Goal: Ask a question: Seek information or help from site administrators or community

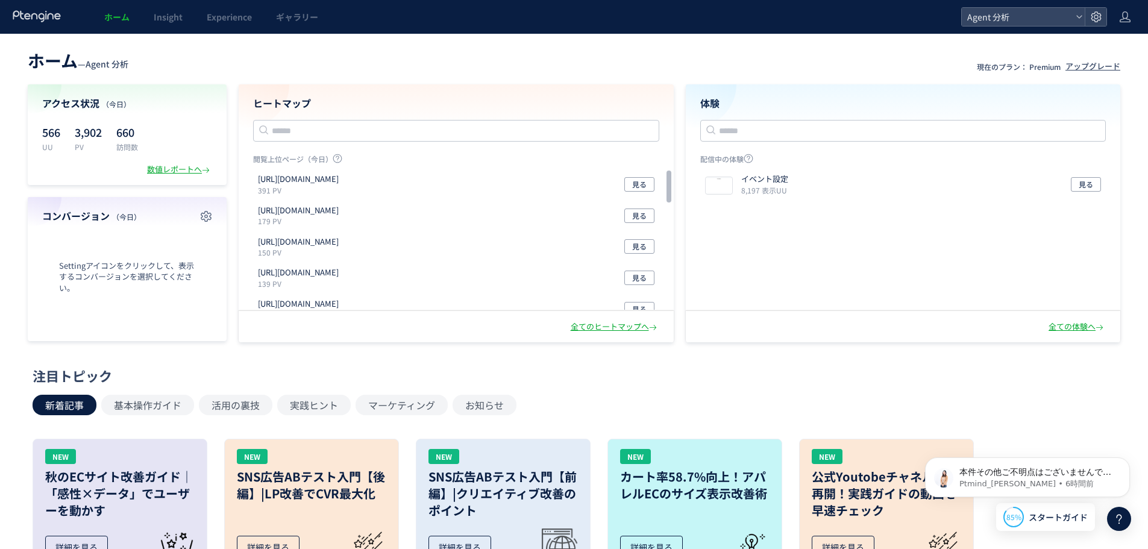
click at [396, 21] on div "ホーム Insight Experience ギャラリー" at bounding box center [480, 17] width 961 height 34
click at [1118, 12] on header "ホーム Insight Experience ギャラリー Agent 分析" at bounding box center [574, 17] width 1148 height 34
drag, startPoint x: 1097, startPoint y: 16, endPoint x: 1097, endPoint y: 25, distance: 9.0
click at [1097, 15] on use at bounding box center [1095, 16] width 10 height 10
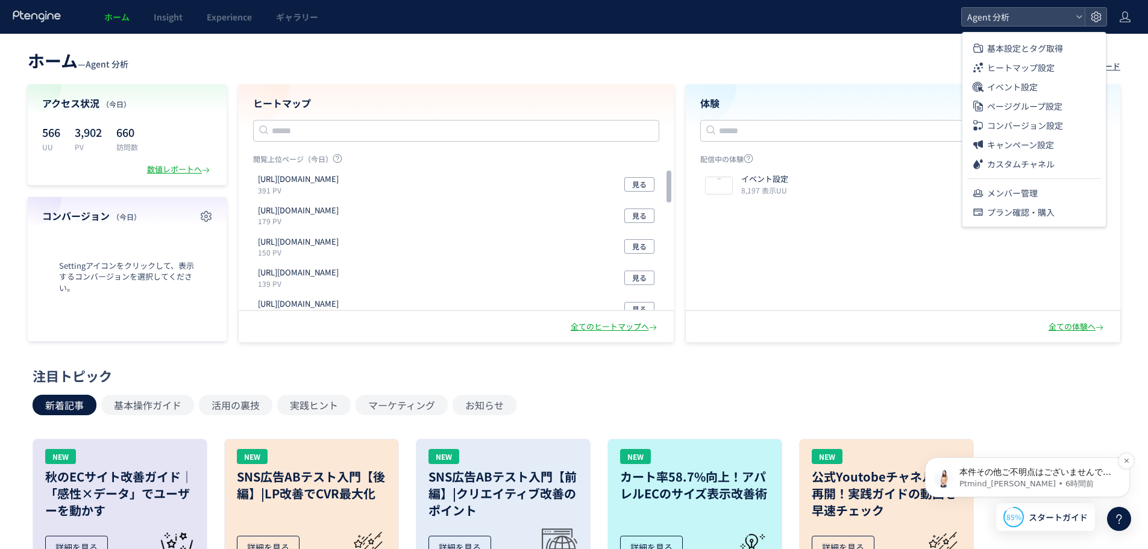
click at [1057, 475] on p "本件その他ご不明点はございませんでしょうか。" at bounding box center [1036, 472] width 155 height 12
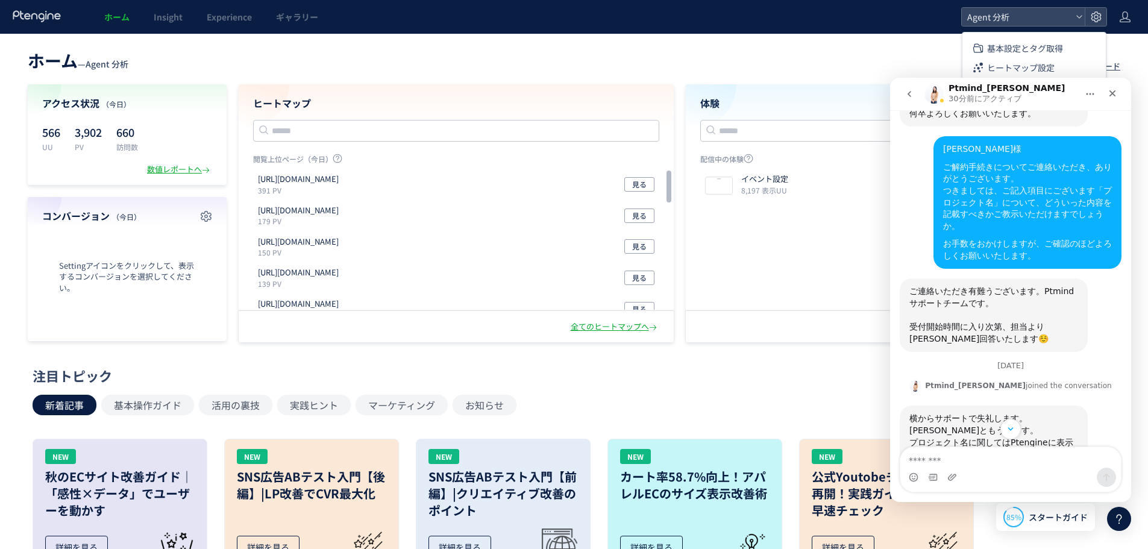
scroll to position [1282, 0]
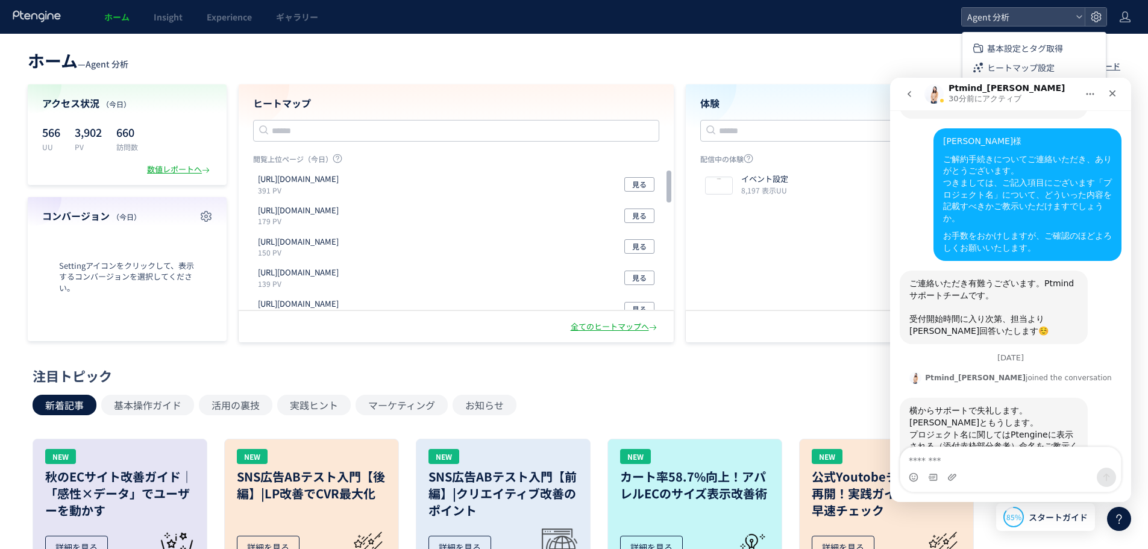
click at [972, 278] on span "ご連絡いただき有難うございます。Ptmindサポートチームです。 ​ 受付開始時間に入り次第、担当より[PERSON_NAME]回答いたします☺️" at bounding box center [991, 306] width 164 height 57
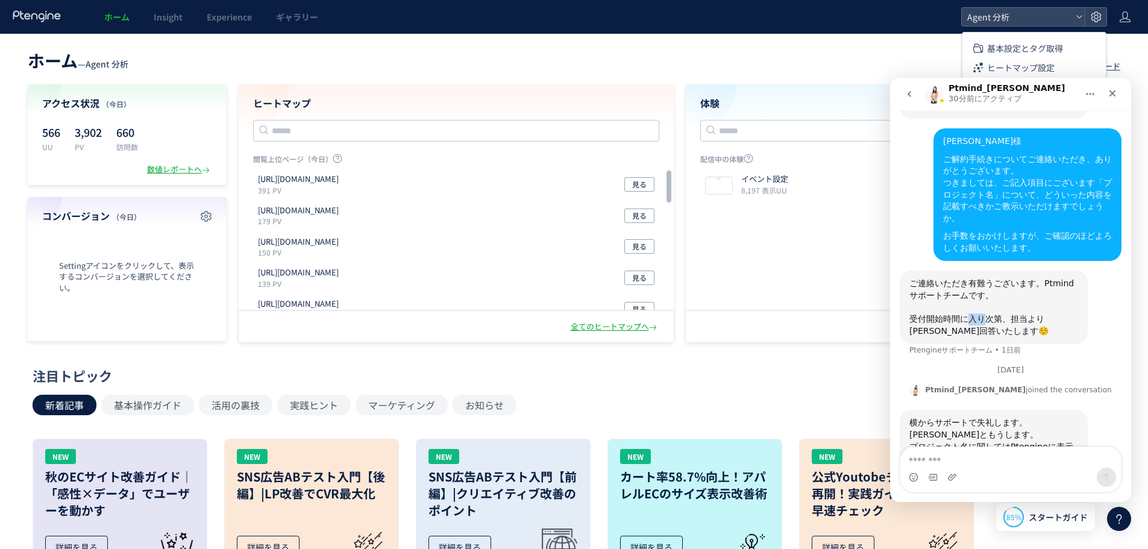
click at [972, 278] on span "ご連絡いただき有難うございます。Ptmindサポートチームです。 ​ 受付開始時間に入り次第、担当より[PERSON_NAME]回答いたします☺️" at bounding box center [991, 306] width 164 height 57
click at [975, 278] on div "ご連絡いただき有難うございます。Ptmindサポートチームです。 ​ 受付開始時間に入り次第、担当より[PERSON_NAME]回答いたします☺️" at bounding box center [993, 307] width 169 height 59
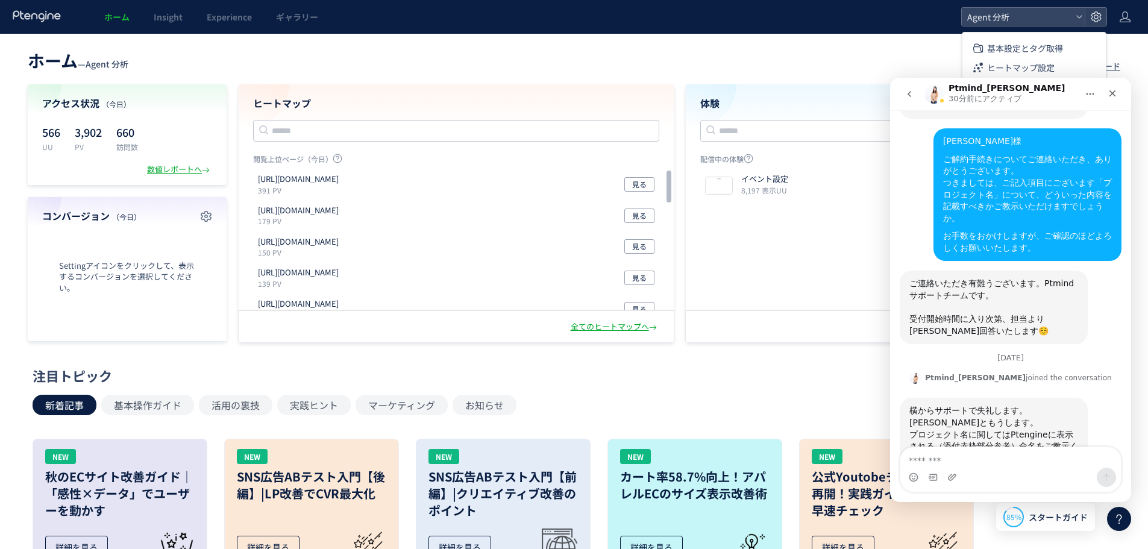
click at [968, 405] on div "横からサポートで失礼します。" at bounding box center [993, 411] width 169 height 12
drag, startPoint x: 969, startPoint y: 322, endPoint x: 963, endPoint y: 320, distance: 6.9
click at [969, 429] on div "プロジェクト名に関してはPtengineに表示される（添付赤枠部分参考）命名をご教示ください。" at bounding box center [993, 447] width 169 height 36
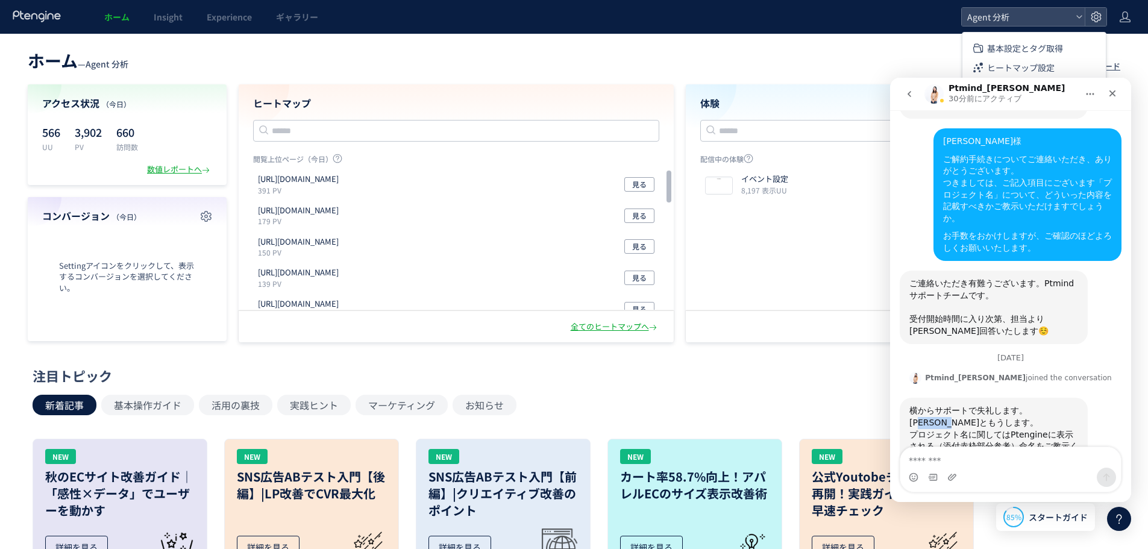
drag, startPoint x: 922, startPoint y: 315, endPoint x: 961, endPoint y: 316, distance: 38.6
click at [961, 417] on div "[PERSON_NAME]ともうします。" at bounding box center [993, 423] width 169 height 12
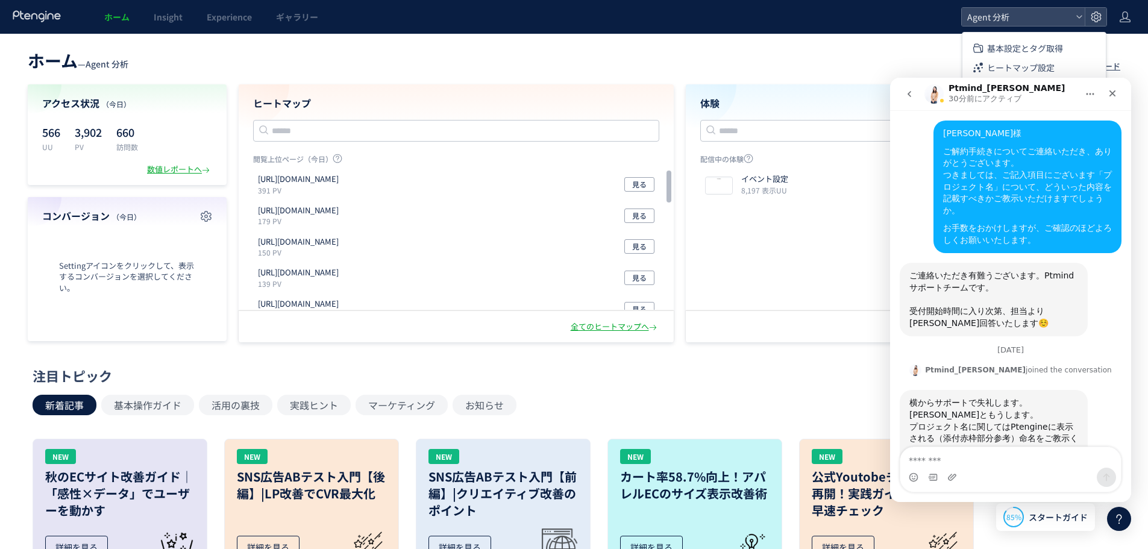
click at [962, 421] on div "プロジェクト名に関してはPtengineに表示される（添付赤枠部分参考）命名をご教示ください。" at bounding box center [993, 439] width 169 height 36
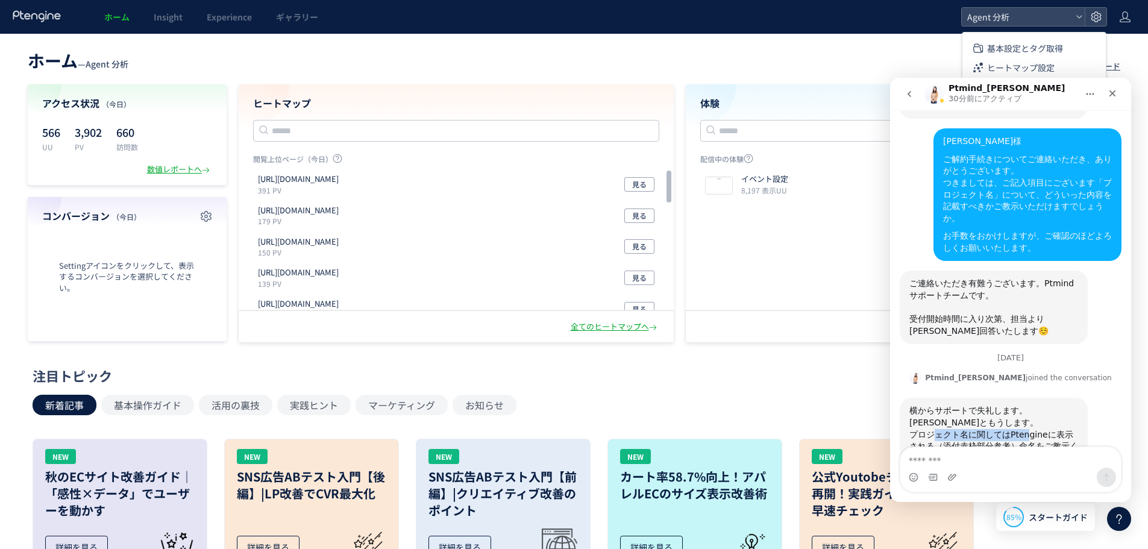
drag, startPoint x: 930, startPoint y: 328, endPoint x: 1028, endPoint y: 328, distance: 98.2
click at [1010, 429] on div "プロジェクト名に関してはPtengineに表示される（添付赤枠部分参考）命名をご教示ください。" at bounding box center [993, 447] width 169 height 36
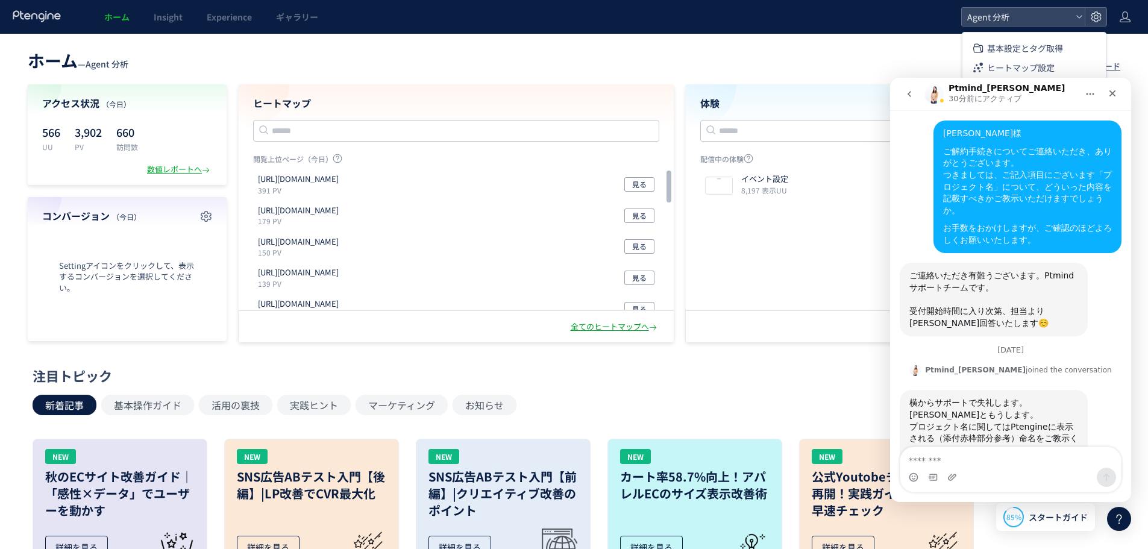
click at [1029, 421] on div "プロジェクト名に関してはPtengineに表示される（添付赤枠部分参考）命名をご教示ください。" at bounding box center [993, 439] width 169 height 36
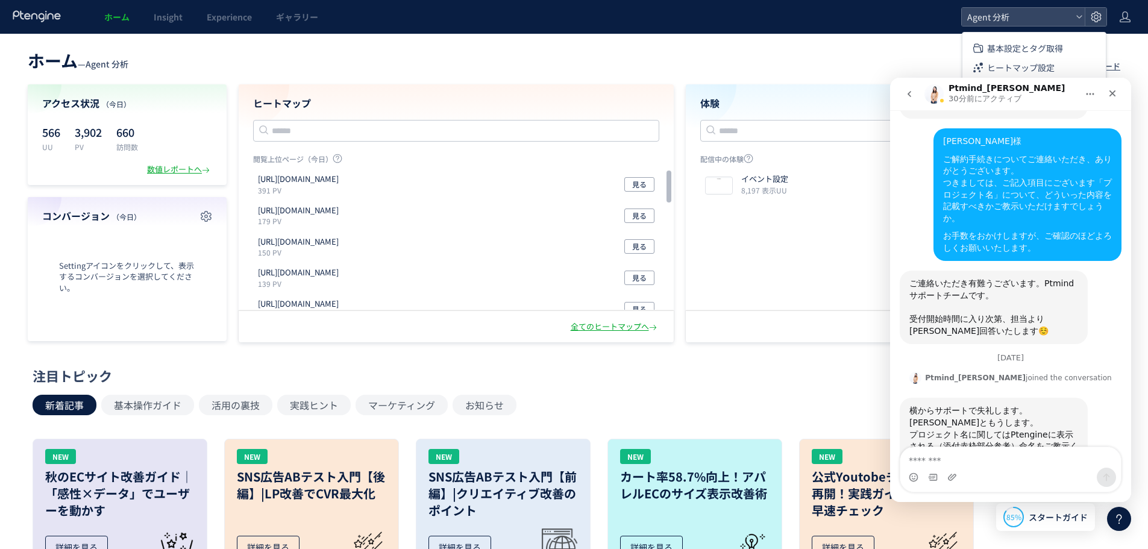
click at [1018, 429] on div "プロジェクト名に関してはPtengineに表示される（添付赤枠部分参考）命名をご教示ください。" at bounding box center [993, 447] width 169 height 36
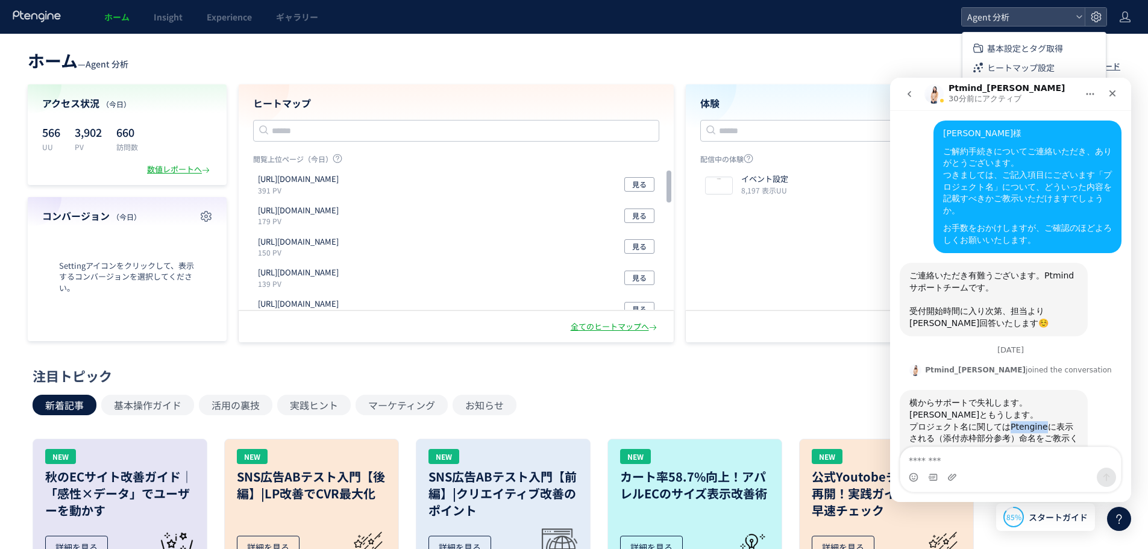
click at [1018, 421] on div "プロジェクト名に関してはPtengineに表示される（添付赤枠部分参考）命名をご教示ください。" at bounding box center [993, 439] width 169 height 36
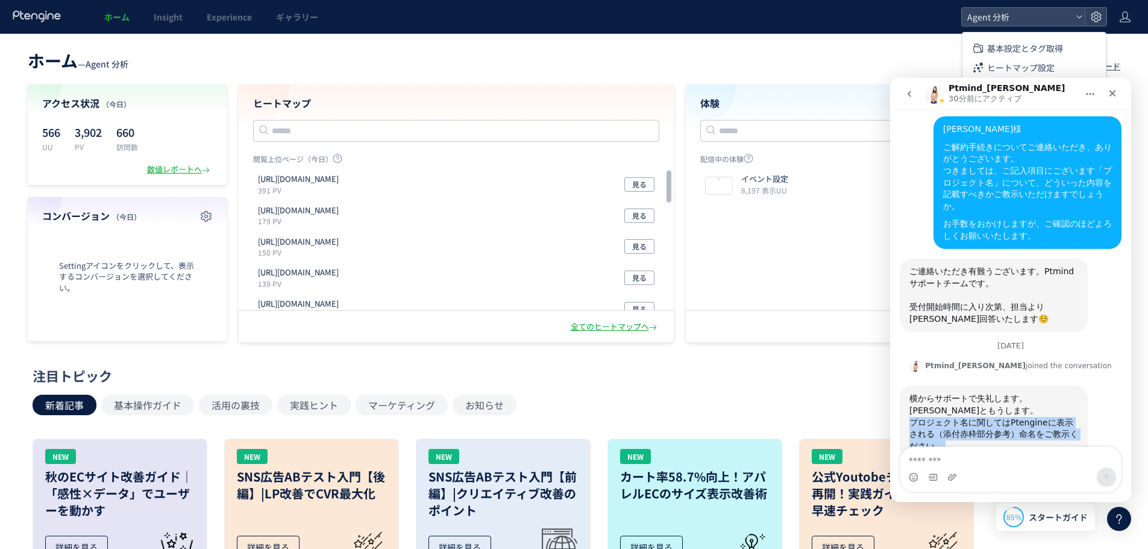
click at [991, 417] on div "プロジェクト名に関してはPtengineに表示される（添付赤枠部分参考）命名をご教示ください。" at bounding box center [993, 435] width 169 height 36
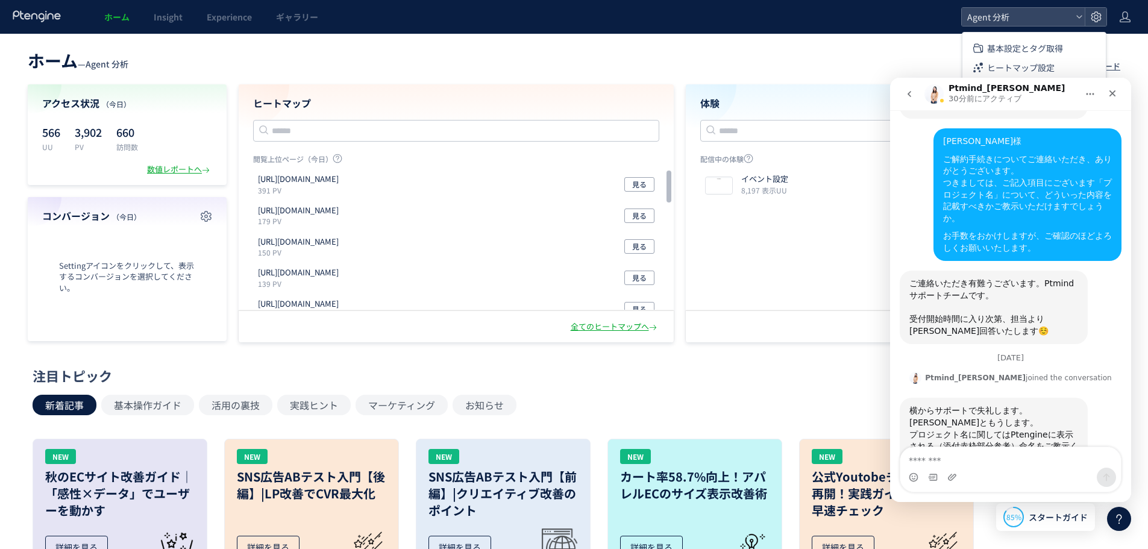
click at [964, 464] on img "Ptmind_伊東さんから新しいメッセージが届きました…" at bounding box center [989, 471] width 161 height 15
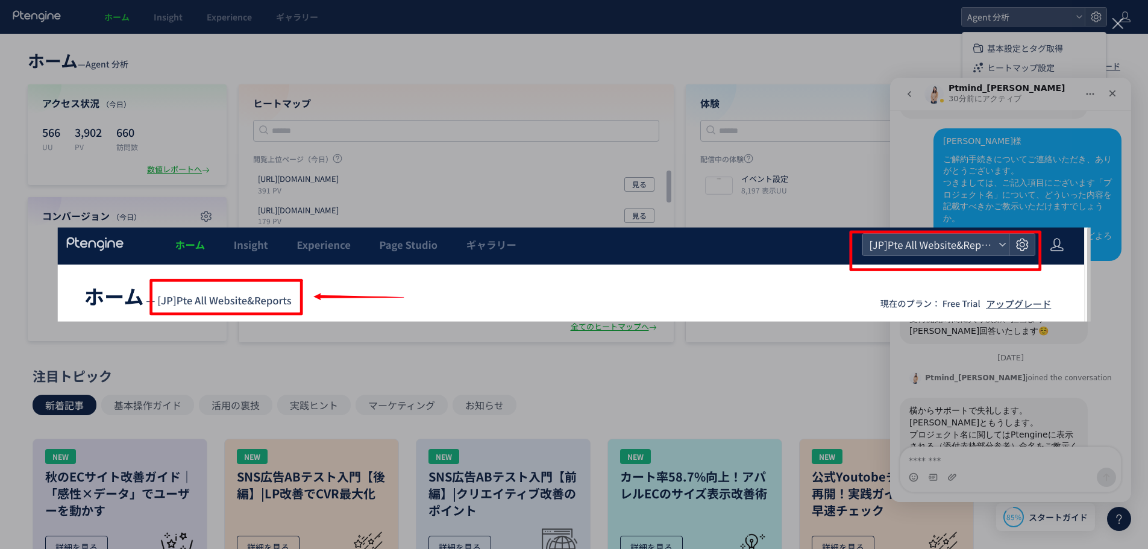
scroll to position [0, 0]
click at [928, 153] on div "Intercom Messenger" at bounding box center [574, 274] width 1148 height 549
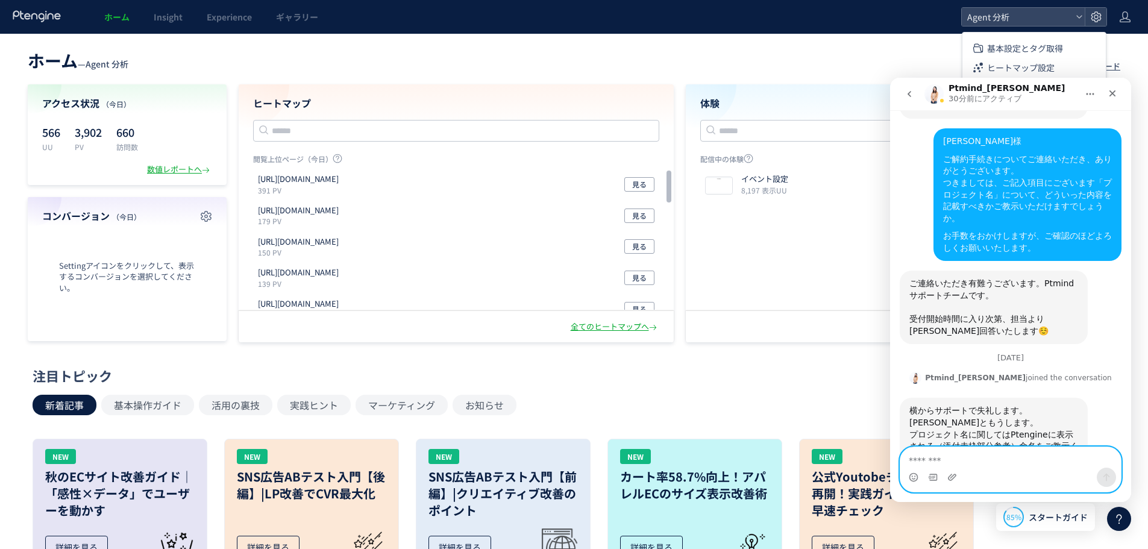
click at [974, 455] on textarea "メッセージ..." at bounding box center [1010, 457] width 220 height 20
type textarea "*"
type textarea "**********"
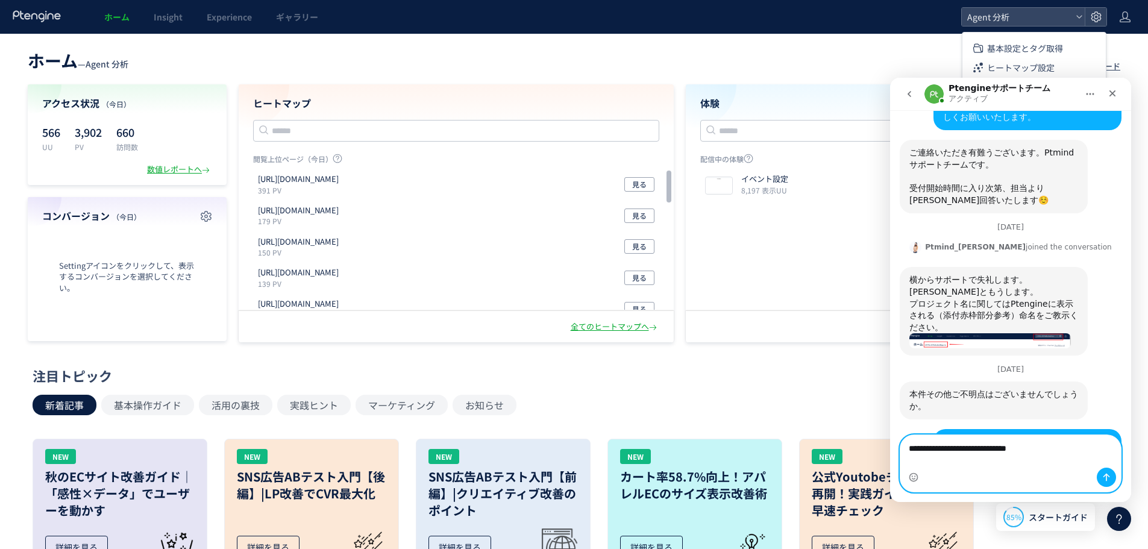
scroll to position [1425, 0]
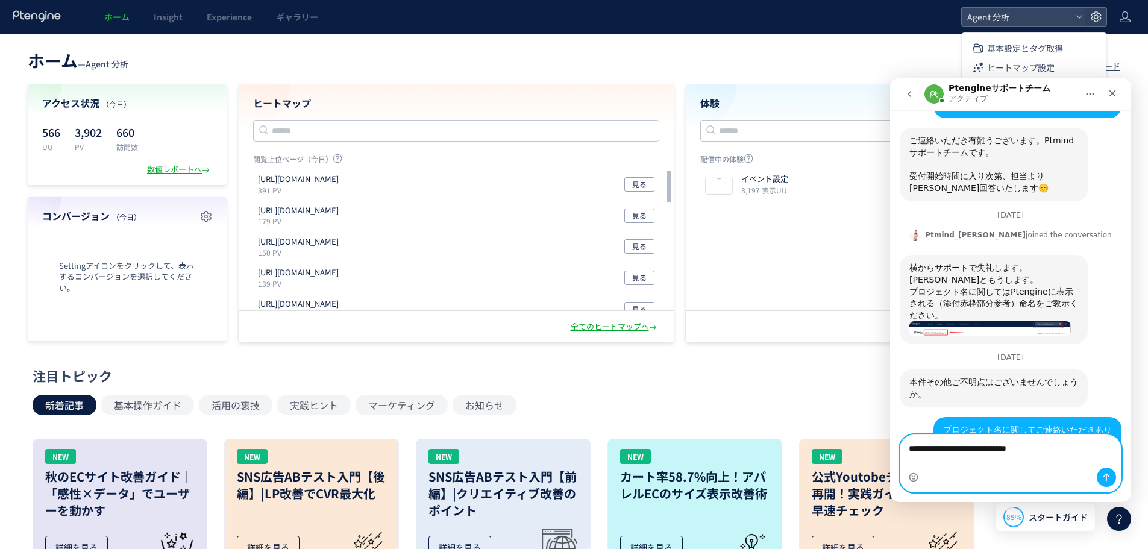
type textarea "**********"
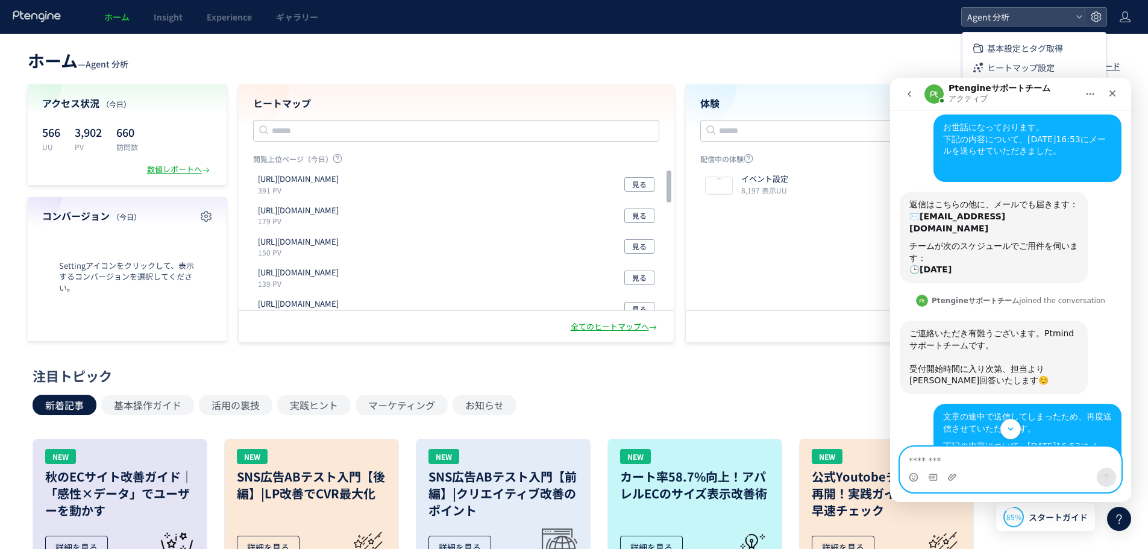
scroll to position [101, 0]
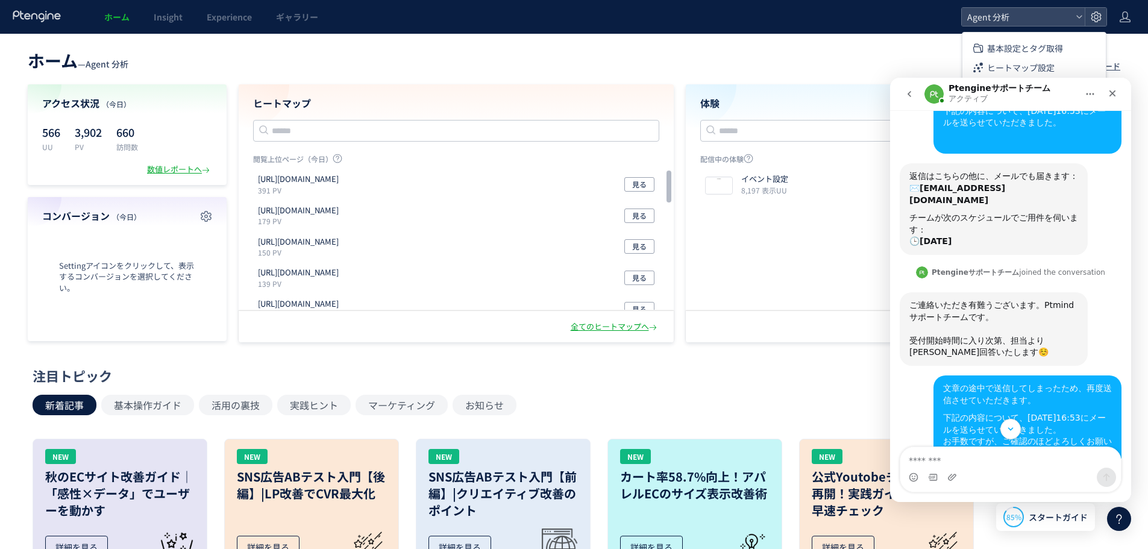
click at [988, 212] on div "チームが次のスケジュールでご用件を伺います： 🕒 [DATE]" at bounding box center [993, 230] width 169 height 36
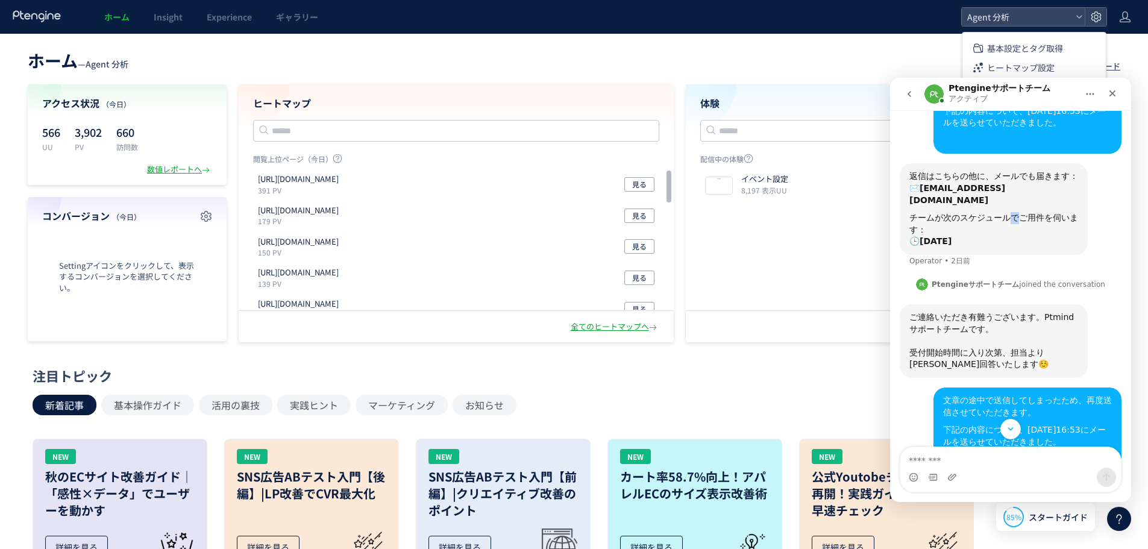
click at [988, 212] on div "チームが次のスケジュールでご用件を伺います： 🕒 [DATE]" at bounding box center [993, 230] width 169 height 36
click at [936, 236] on b "[DATE]" at bounding box center [935, 241] width 32 height 10
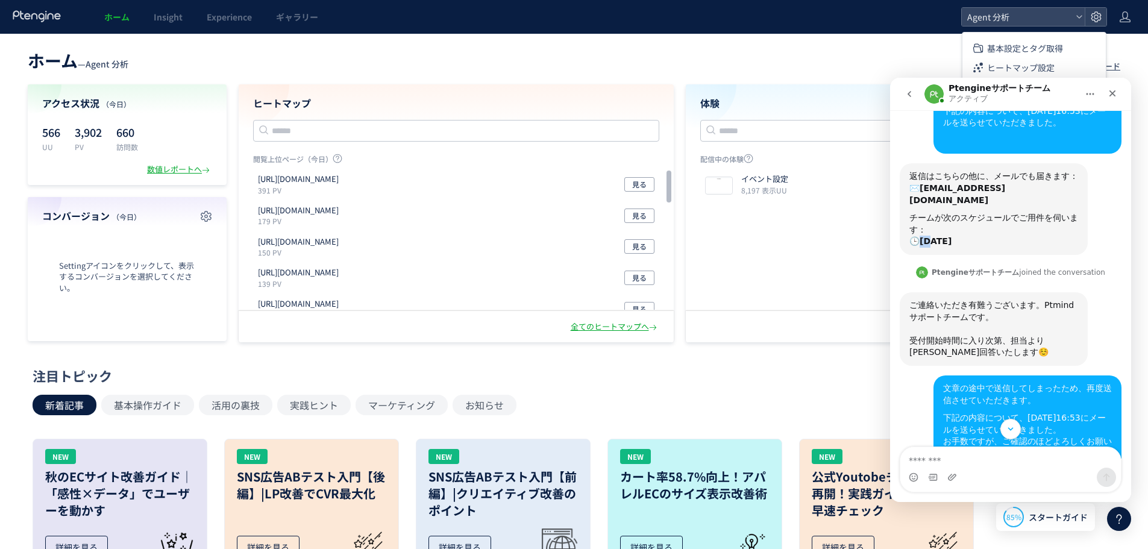
click at [936, 236] on b "[DATE]" at bounding box center [935, 241] width 32 height 10
click at [966, 212] on div "チームが次のスケジュールでご用件を伺います： 🕒 [DATE]" at bounding box center [993, 230] width 169 height 36
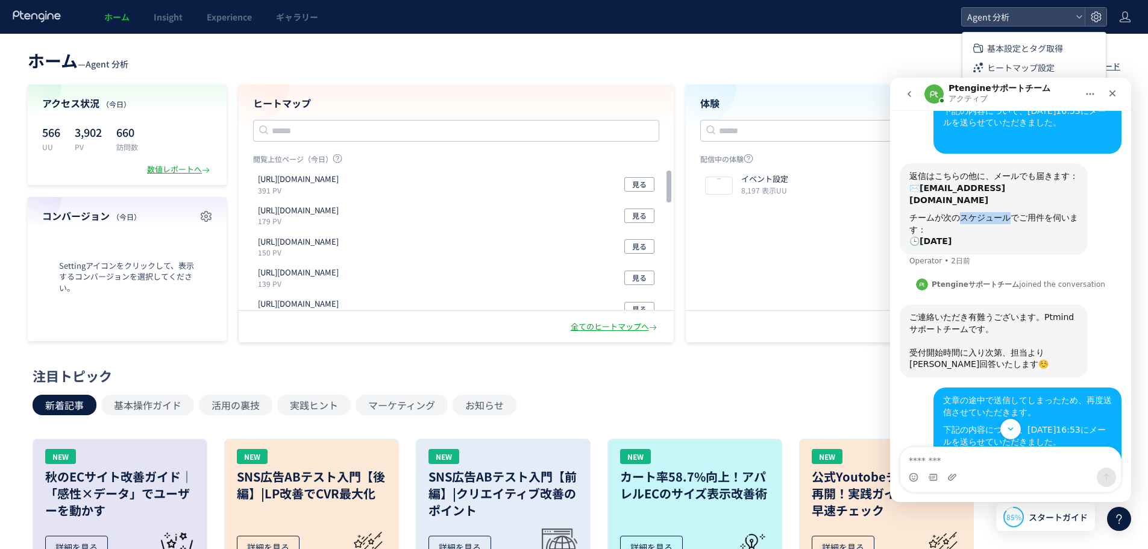
click at [966, 212] on div "チームが次のスケジュールでご用件を伺います： 🕒 [DATE]" at bounding box center [993, 230] width 169 height 36
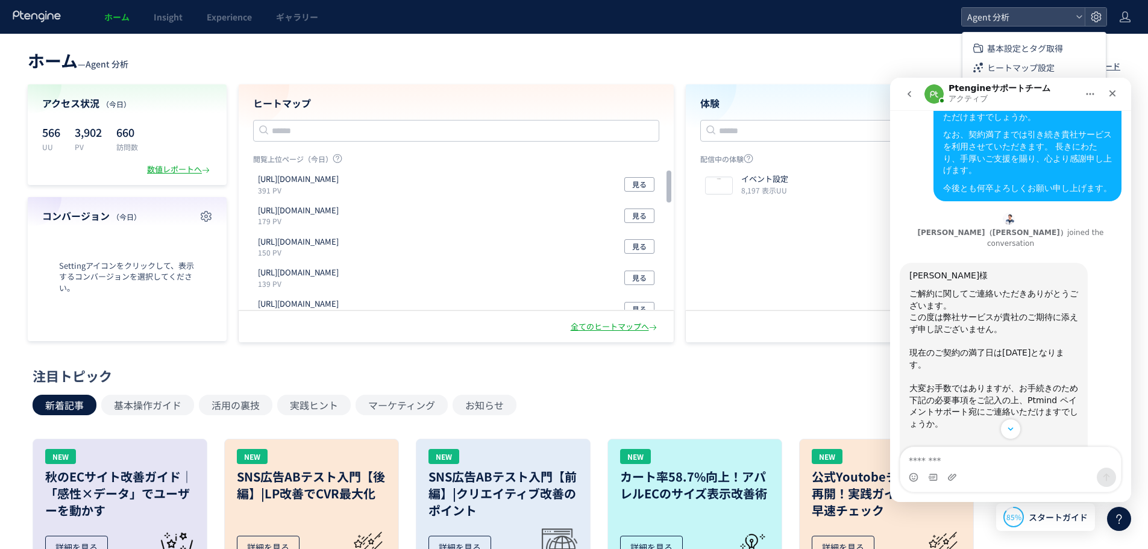
scroll to position [703, 0]
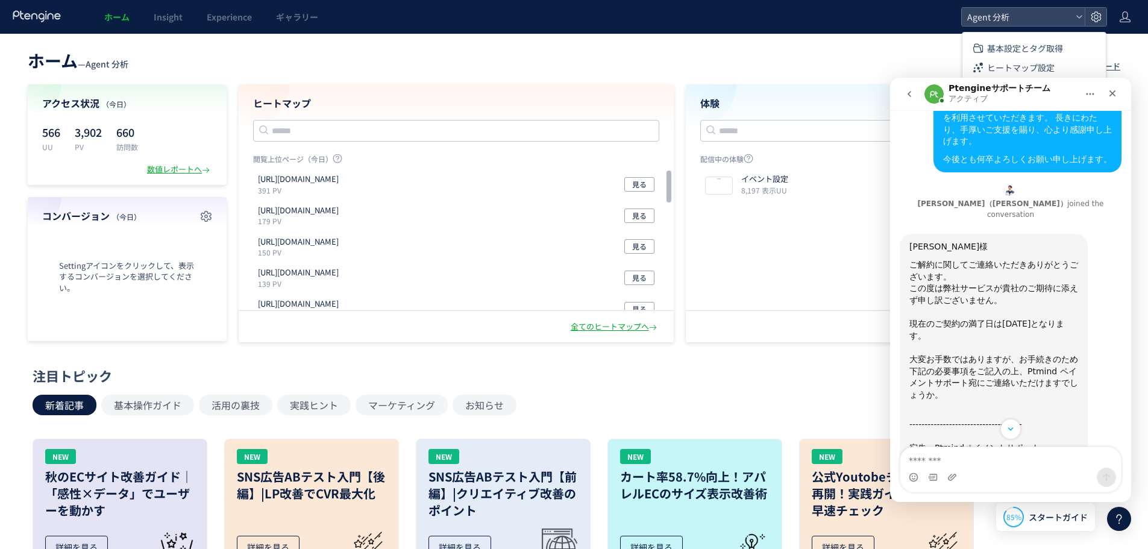
drag, startPoint x: 935, startPoint y: 191, endPoint x: 981, endPoint y: 233, distance: 62.3
click at [981, 259] on div "ご解約に関してご連絡いただきありがとうございます。 ﻿この度は弊社サービスが貴社のご期待に添えず申し訳ございません。 ﻿​﻿" at bounding box center [993, 288] width 169 height 59
click at [982, 259] on div "ご解約に関してご連絡いただきありがとうございます。 ﻿この度は弊社サービスが貴社のご期待に添えず申し訳ございません。 ﻿​﻿" at bounding box center [993, 288] width 169 height 59
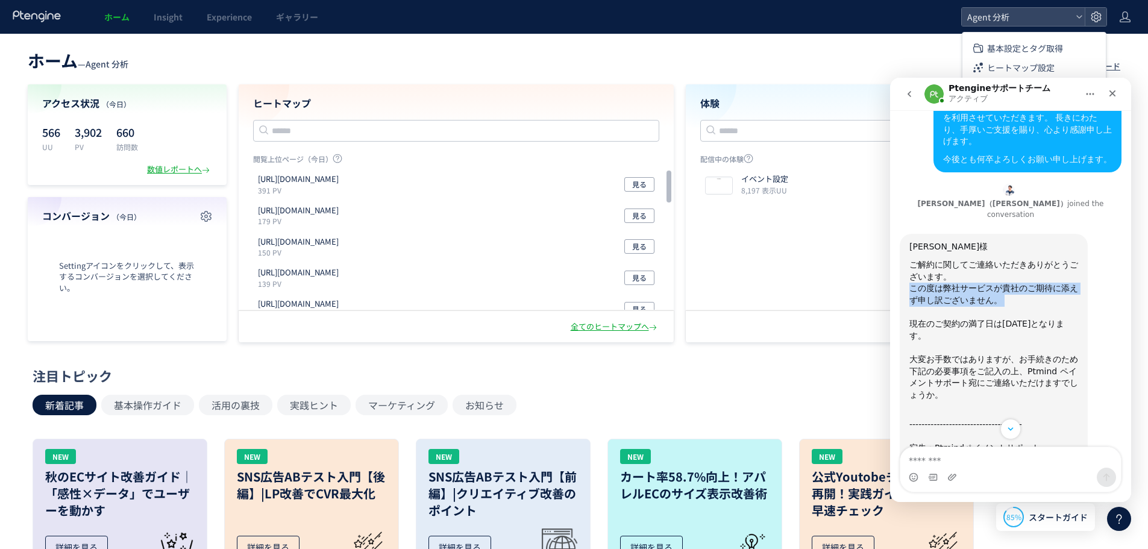
click at [982, 259] on div "ご解約に関してご連絡いただきありがとうございます。 ﻿この度は弊社サービスが貴社のご期待に添えず申し訳ございません。 ﻿​﻿" at bounding box center [993, 288] width 169 height 59
click at [992, 318] on div "現在のご契約の満了日は[DATE]となります。" at bounding box center [993, 329] width 169 height 23
click at [989, 318] on div "現在のご契約の満了日は[DATE]となります。" at bounding box center [993, 329] width 169 height 23
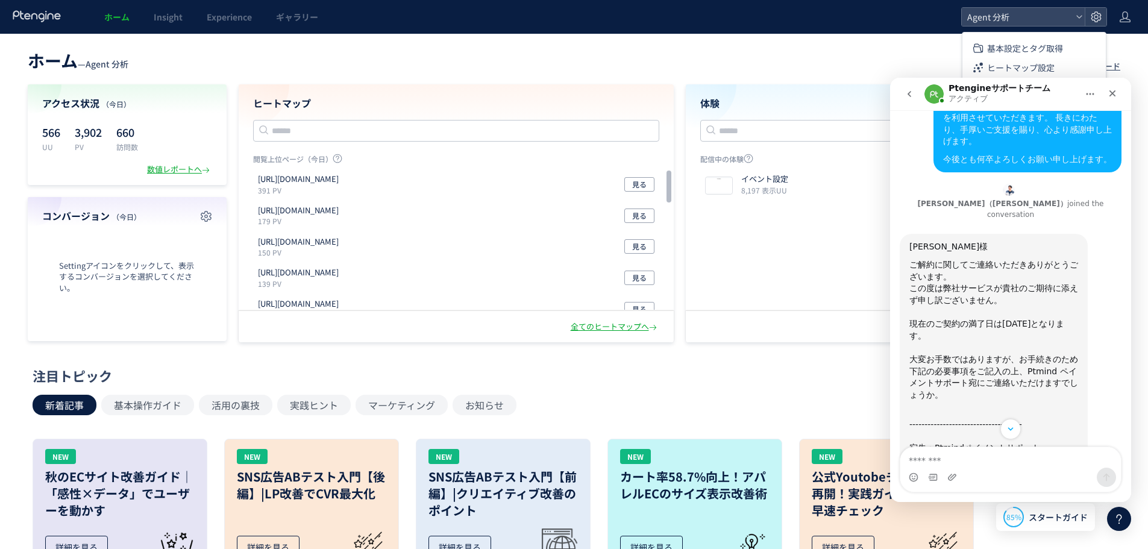
click at [995, 354] on div "大変お手数ではありますが、お手続きのため下記の必要事項をご記入の上、Ptmind ペイメントサポート宛にご連絡いただけますでしょうか。 ﻿​﻿" at bounding box center [993, 383] width 169 height 59
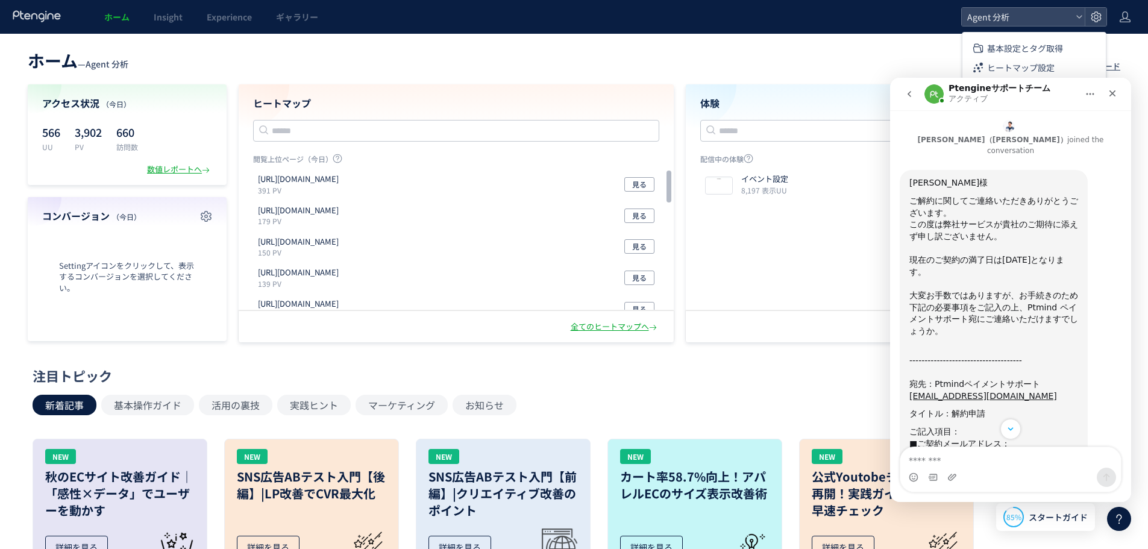
scroll to position [803, 0]
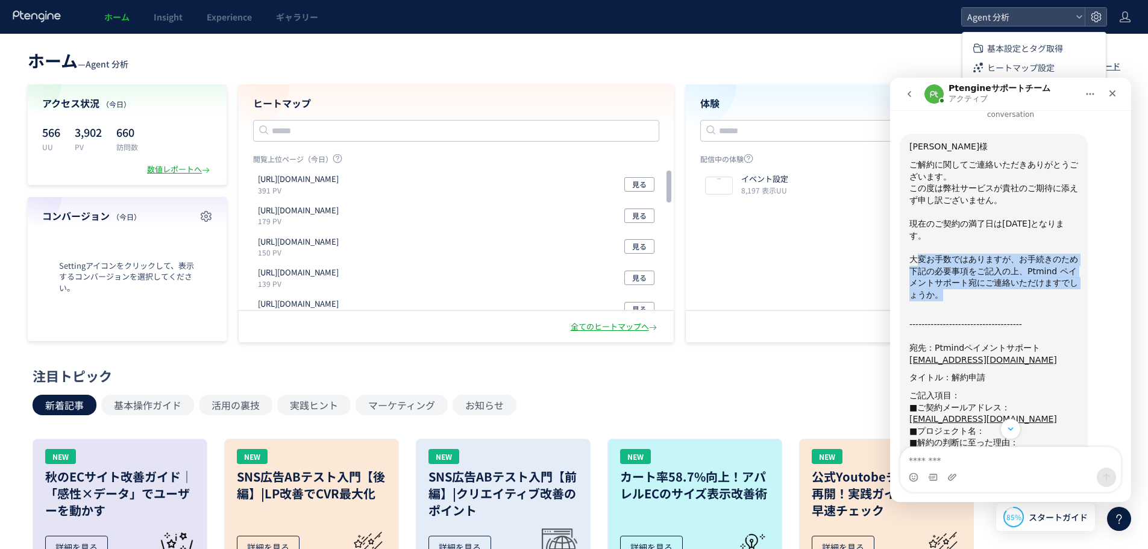
drag, startPoint x: 919, startPoint y: 177, endPoint x: 1033, endPoint y: 202, distance: 117.2
click at [1033, 254] on div "大変お手数ではありますが、お手続きのため下記の必要事項をご記入の上、Ptmind ペイメントサポート宛にご連絡いただけますでしょうか。 ﻿​﻿" at bounding box center [993, 283] width 169 height 59
click at [1034, 254] on div "大変お手数ではありますが、お手続きのため下記の必要事項をご記入の上、Ptmind ペイメントサポート宛にご連絡いただけますでしょうか。 ﻿​﻿" at bounding box center [993, 283] width 169 height 59
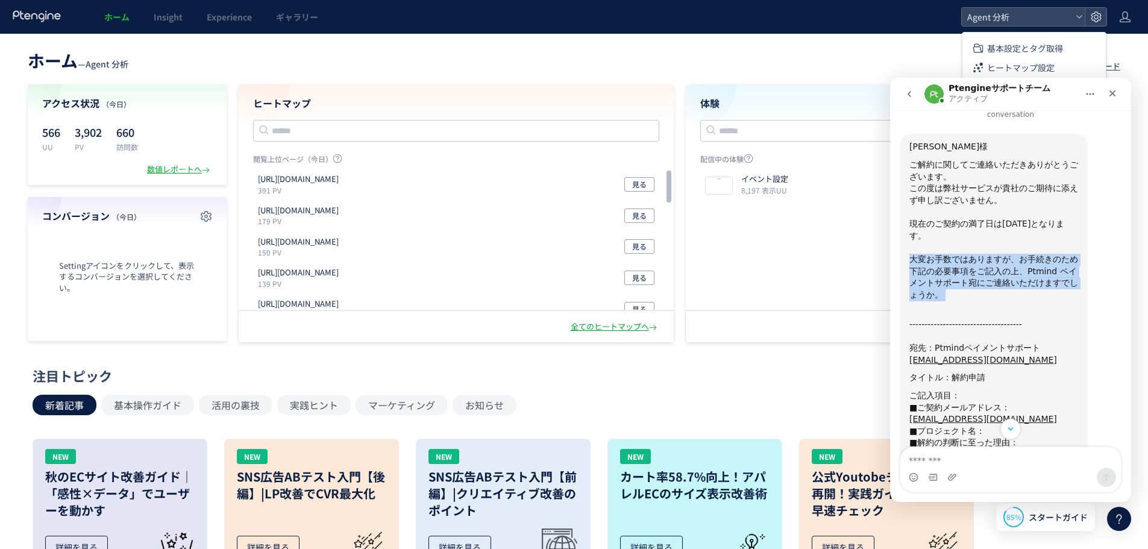
click at [1034, 254] on div "大変お手数ではありますが、お手続きのため下記の必要事項をご記入の上、Ptmind ペイメントサポート宛にご連絡いただけますでしょうか。 ﻿​﻿" at bounding box center [993, 283] width 169 height 59
click at [1036, 254] on div "大変お手数ではありますが、お手続きのため下記の必要事項をご記入の上、Ptmind ペイメントサポート宛にご連絡いただけますでしょうか。 ﻿​﻿" at bounding box center [993, 283] width 169 height 59
drag, startPoint x: 922, startPoint y: 191, endPoint x: 1033, endPoint y: 193, distance: 110.9
click at [1022, 254] on div "大変お手数ではありますが、お手続きのため下記の必要事項をご記入の上、Ptmind ペイメントサポート宛にご連絡いただけますでしょうか。 ﻿​﻿" at bounding box center [993, 283] width 169 height 59
click at [1033, 254] on div "大変お手数ではありますが、お手続きのため下記の必要事項をご記入の上、Ptmind ペイメントサポート宛にご連絡いただけますでしょうか。 ﻿​﻿" at bounding box center [993, 283] width 169 height 59
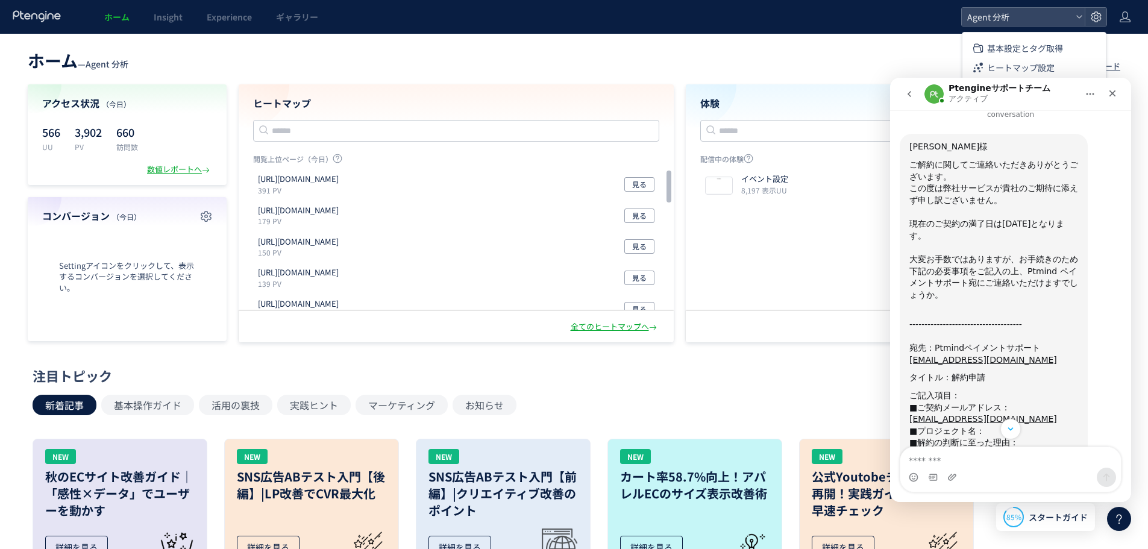
drag, startPoint x: 993, startPoint y: 191, endPoint x: 1034, endPoint y: 207, distance: 43.5
click at [1034, 254] on div "大変お手数ではありますが、お手続きのため下記の必要事項をご記入の上、Ptmind ペイメントサポート宛にご連絡いただけますでしょうか。 ﻿​﻿" at bounding box center [993, 283] width 169 height 59
click at [1048, 254] on div "大変お手数ではありますが、お手続きのため下記の必要事項をご記入の上、Ptmind ペイメントサポート宛にご連絡いただけますでしょうか。 ﻿​﻿" at bounding box center [993, 283] width 169 height 59
click at [987, 319] on div "------------------------------------- ﻿​﻿ ﻿宛先：Ptmindペイメントサポート [EMAIL_ADDRESS][D…" at bounding box center [993, 342] width 169 height 47
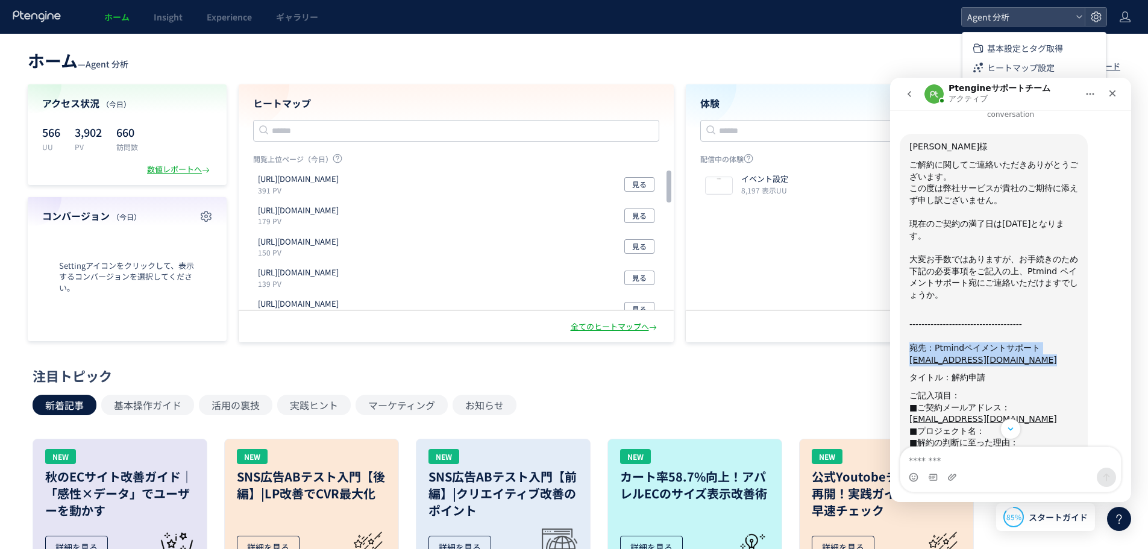
click at [987, 319] on div "------------------------------------- ﻿​﻿ ﻿宛先：Ptmindペイメントサポート [EMAIL_ADDRESS][D…" at bounding box center [993, 342] width 169 height 47
click at [1021, 319] on div "------------------------------------- ﻿​﻿ ﻿宛先：Ptmindペイメントサポート [EMAIL_ADDRESS][D…" at bounding box center [993, 342] width 169 height 47
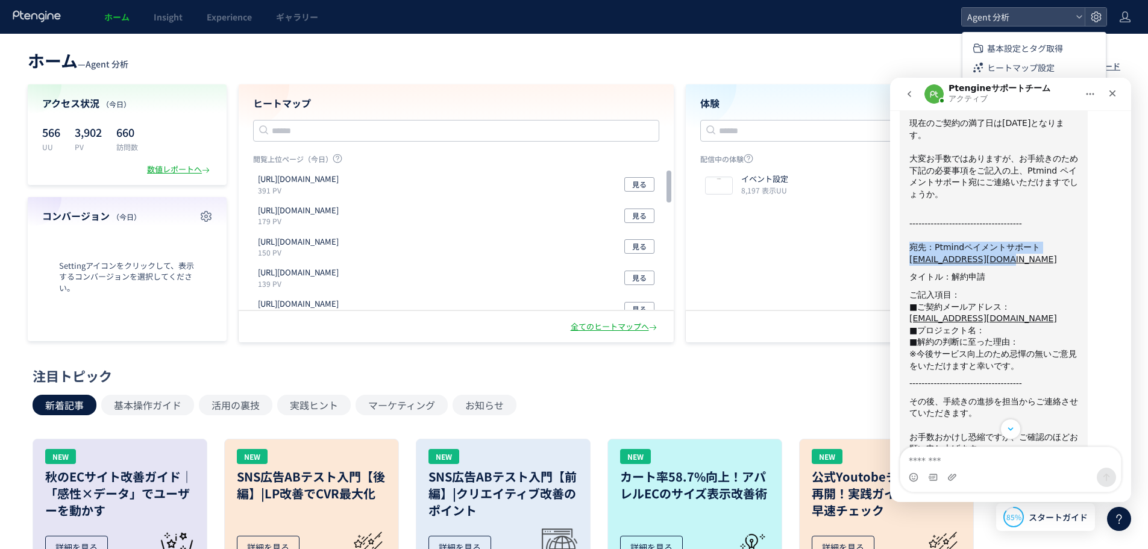
drag, startPoint x: 910, startPoint y: 150, endPoint x: 1013, endPoint y: 164, distance: 103.4
click at [1013, 218] on div "------------------------------------- ﻿​﻿ ﻿宛先：Ptmindペイメントサポート [EMAIL_ADDRESS][D…" at bounding box center [993, 241] width 169 height 47
drag, startPoint x: 992, startPoint y: 164, endPoint x: 906, endPoint y: 149, distance: 87.4
click at [906, 149] on div "[PERSON_NAME]様 ご解約に関してご連絡いただきありがとうございます。 ﻿この度は弊社サービスが貴社のご期待に添えず申し訳ございません。 ﻿​﻿ 現…" at bounding box center [993, 271] width 188 height 476
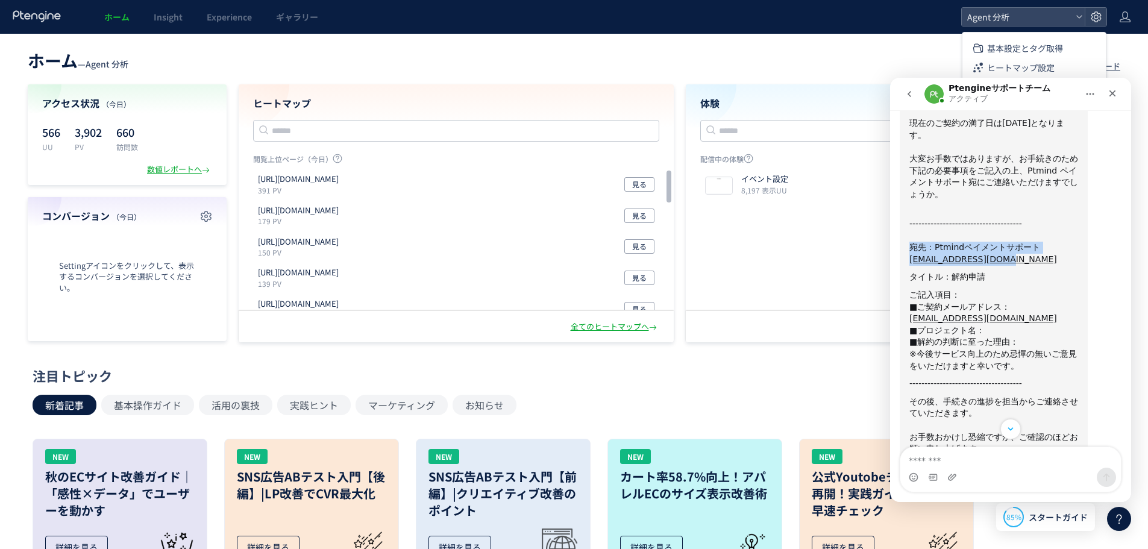
click at [961, 218] on div "------------------------------------- ﻿​﻿ ﻿宛先：Ptmindペイメントサポート [EMAIL_ADDRESS][D…" at bounding box center [993, 241] width 169 height 47
click at [958, 271] on div "タイトル：解約申請" at bounding box center [993, 277] width 169 height 12
click at [972, 283] on div "窪田知昭（Kubota_Chiaki）さんから新しいメッセージが届きました…" at bounding box center [993, 286] width 169 height 6
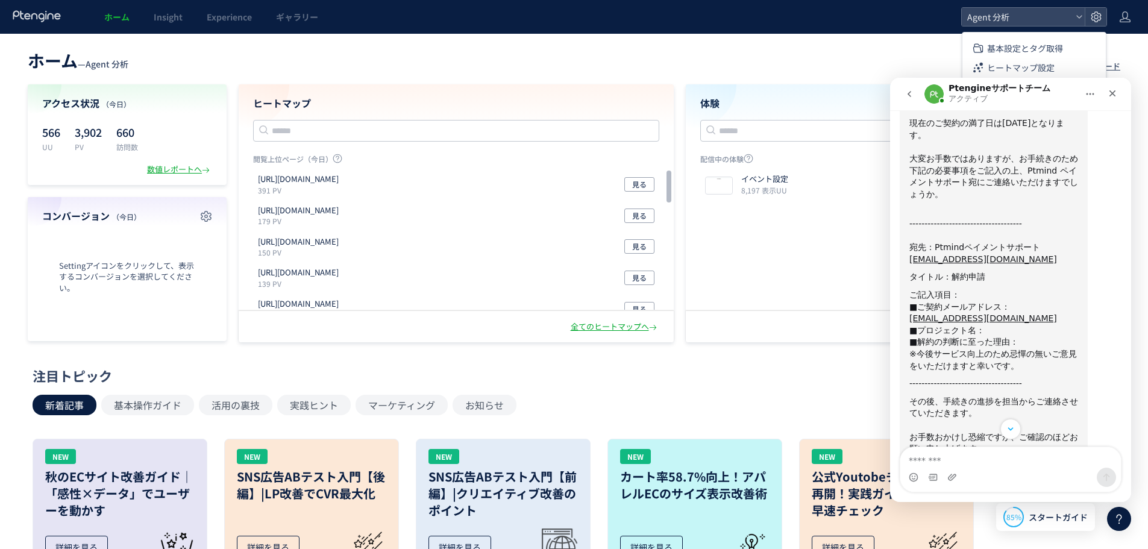
click at [944, 289] on div "ご記入項目：" at bounding box center [993, 295] width 169 height 12
click at [957, 289] on div "ご記入項目：" at bounding box center [993, 295] width 169 height 12
click at [953, 301] on div "■ご契約メールアドレス： [EMAIL_ADDRESS][DOMAIN_NAME]" at bounding box center [993, 312] width 169 height 23
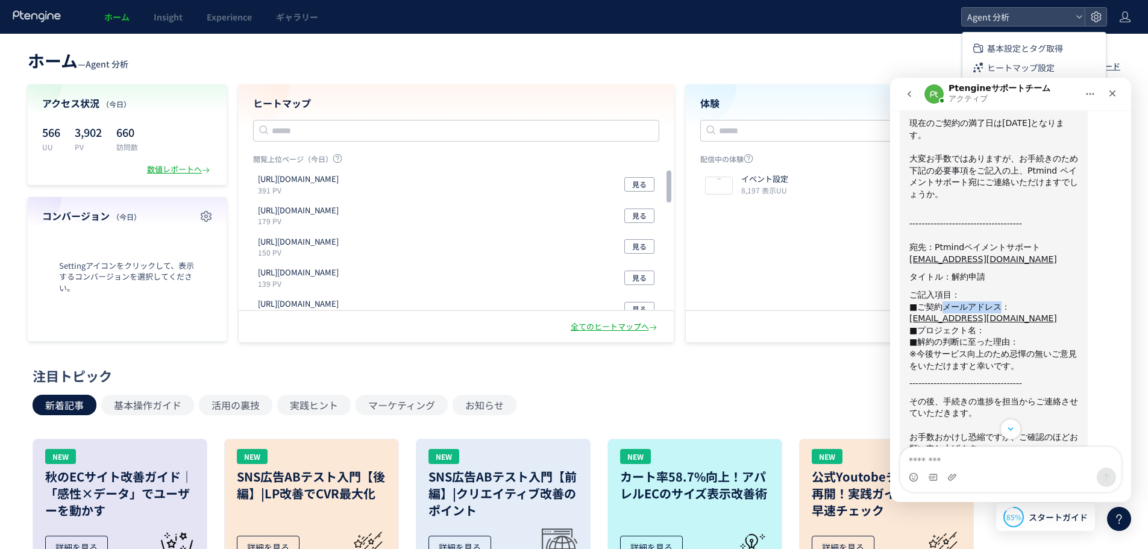
click at [953, 301] on div "■ご契約メールアドレス： [EMAIL_ADDRESS][DOMAIN_NAME]" at bounding box center [993, 312] width 169 height 23
click at [965, 325] on div "■プロジェクト名：" at bounding box center [993, 331] width 169 height 12
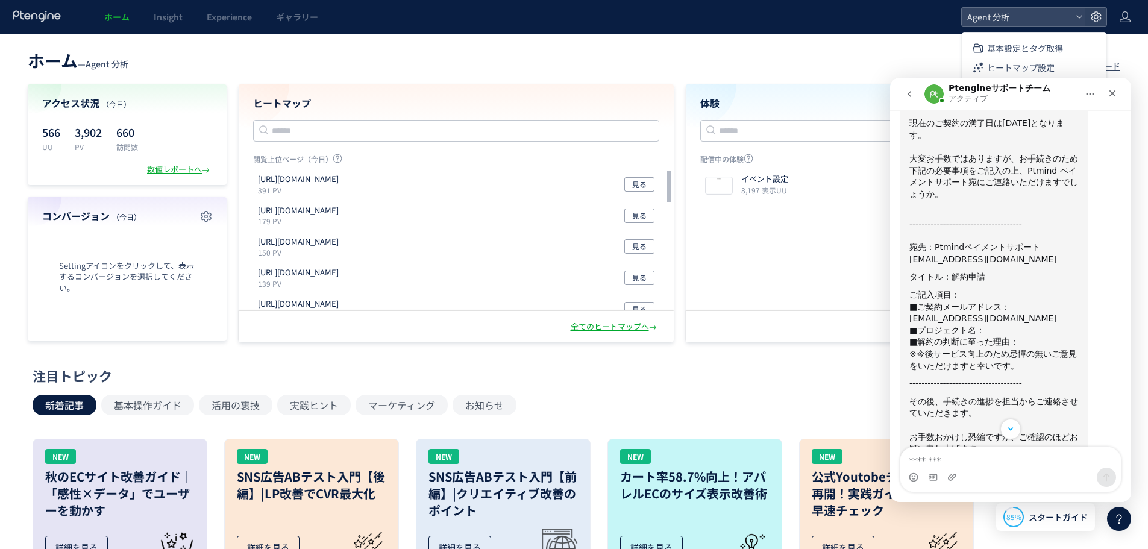
click at [960, 348] on div "※今後サービス向上のため忌憚の無いご意見をいただけますと幸いです。" at bounding box center [993, 359] width 169 height 23
click at [955, 336] on div "■解約の判断に至った理由：" at bounding box center [993, 342] width 169 height 12
click at [958, 348] on div "※今後サービス向上のため忌憚の無いご意見をいただけますと幸いです。" at bounding box center [993, 359] width 169 height 23
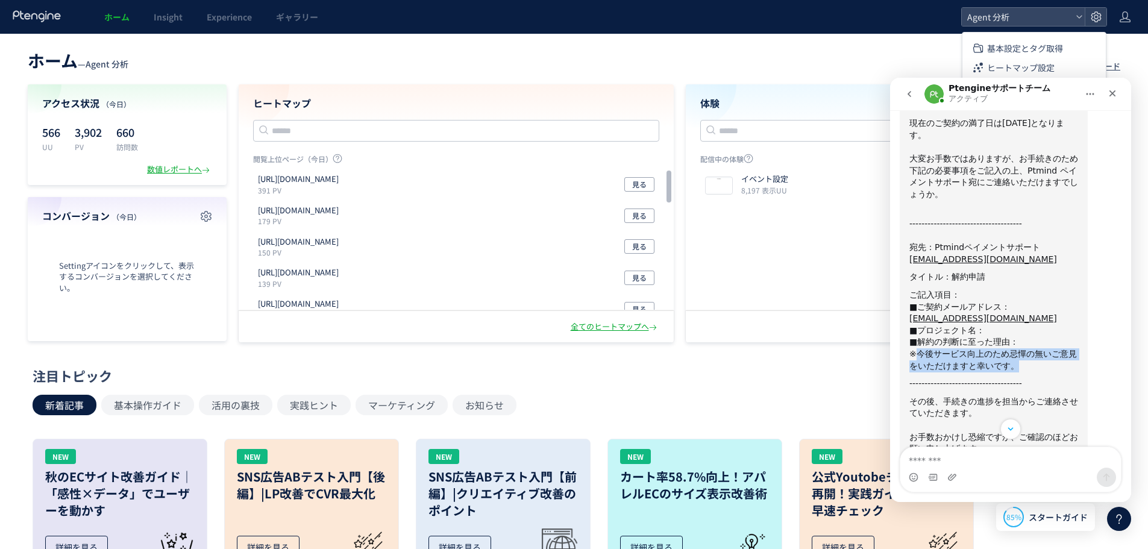
drag, startPoint x: 986, startPoint y: 269, endPoint x: 915, endPoint y: 254, distance: 73.1
click at [915, 348] on div "※今後サービス向上のため忌憚の無いご意見をいただけますと幸いです。" at bounding box center [993, 359] width 169 height 23
click at [936, 348] on div "※今後サービス向上のため忌憚の無いご意見をいただけますと幸いです。" at bounding box center [993, 359] width 169 height 23
drag, startPoint x: 996, startPoint y: 271, endPoint x: 905, endPoint y: 261, distance: 91.5
click at [905, 261] on div "[PERSON_NAME]様 ご解約に関してご連絡いただきありがとうございます。 ﻿この度は弊社サービスが貴社のご期待に添えず申し訳ございません。 ﻿​﻿ 現…" at bounding box center [993, 271] width 188 height 476
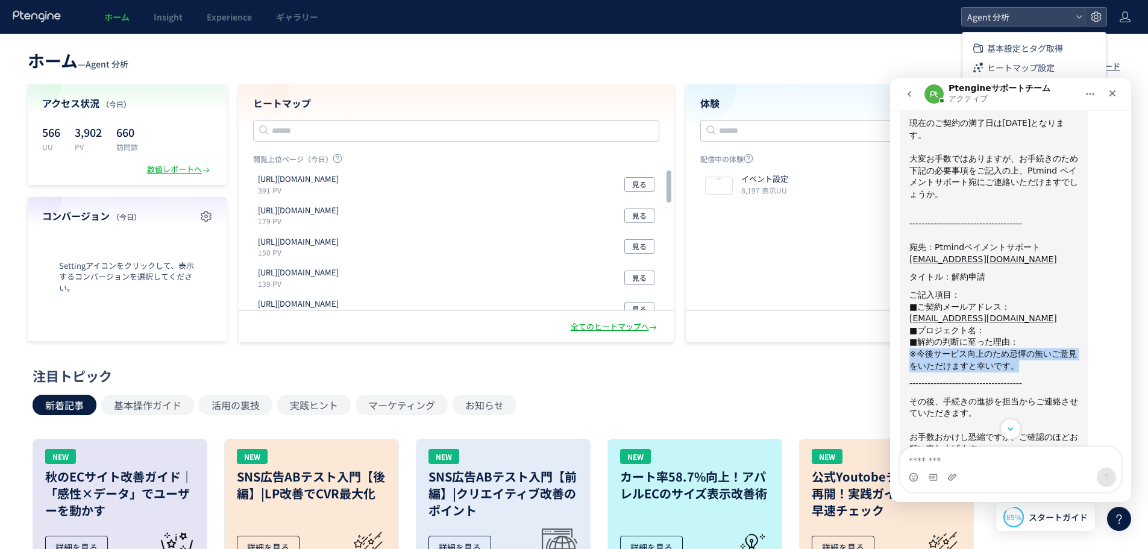
click at [931, 348] on div "※今後サービス向上のため忌憚の無いご意見をいただけますと幸いです。" at bounding box center [993, 359] width 169 height 23
drag, startPoint x: 910, startPoint y: 261, endPoint x: 984, endPoint y: 271, distance: 74.2
click at [984, 348] on div "※今後サービス向上のため忌憚の無いご意見をいただけますと幸いです。" at bounding box center [993, 359] width 169 height 23
drag, startPoint x: 980, startPoint y: 270, endPoint x: 908, endPoint y: 258, distance: 72.6
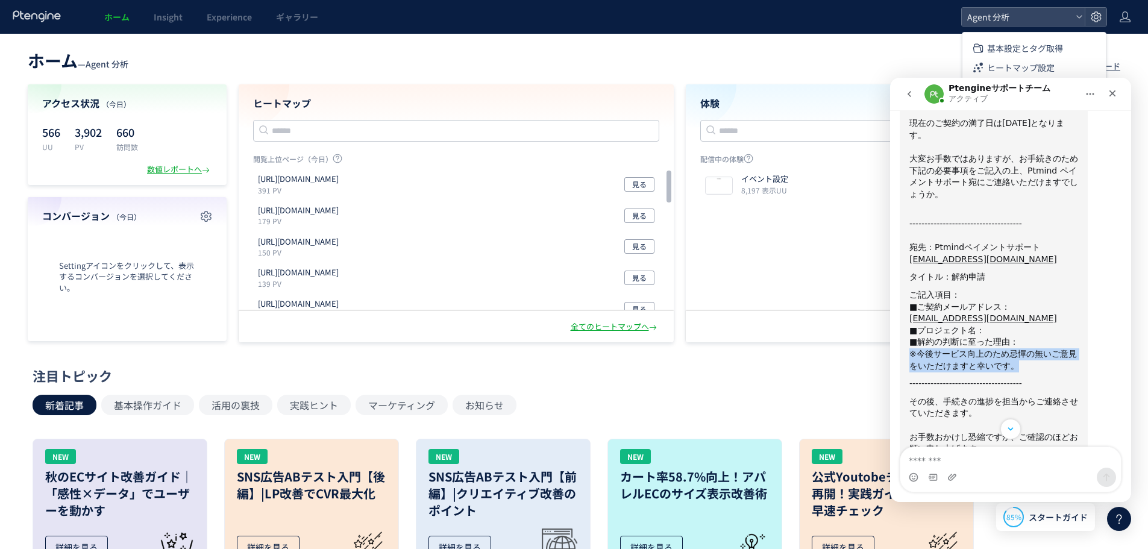
click at [908, 258] on div "[PERSON_NAME]様 ご解約に関してご連絡いただきありがとうございます。 ﻿この度は弊社サービスが貴社のご期待に添えず申し訳ございません。 ﻿​﻿ 現…" at bounding box center [993, 271] width 188 height 476
click at [937, 348] on div "※今後サービス向上のため忌憚の無いご意見をいただけますと幸いです。" at bounding box center [993, 359] width 169 height 23
drag, startPoint x: 990, startPoint y: 270, endPoint x: 912, endPoint y: 261, distance: 78.9
click at [912, 348] on div "※今後サービス向上のため忌憚の無いご意見をいただけますと幸いです。" at bounding box center [993, 359] width 169 height 23
click at [930, 348] on div "※今後サービス向上のため忌憚の無いご意見をいただけますと幸いです。" at bounding box center [993, 359] width 169 height 23
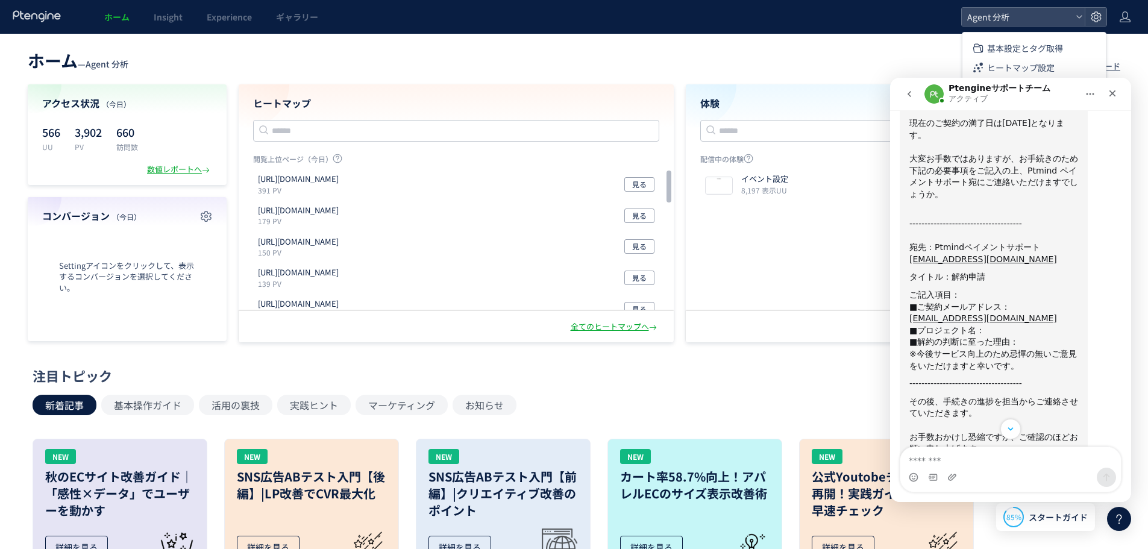
scroll to position [1004, 0]
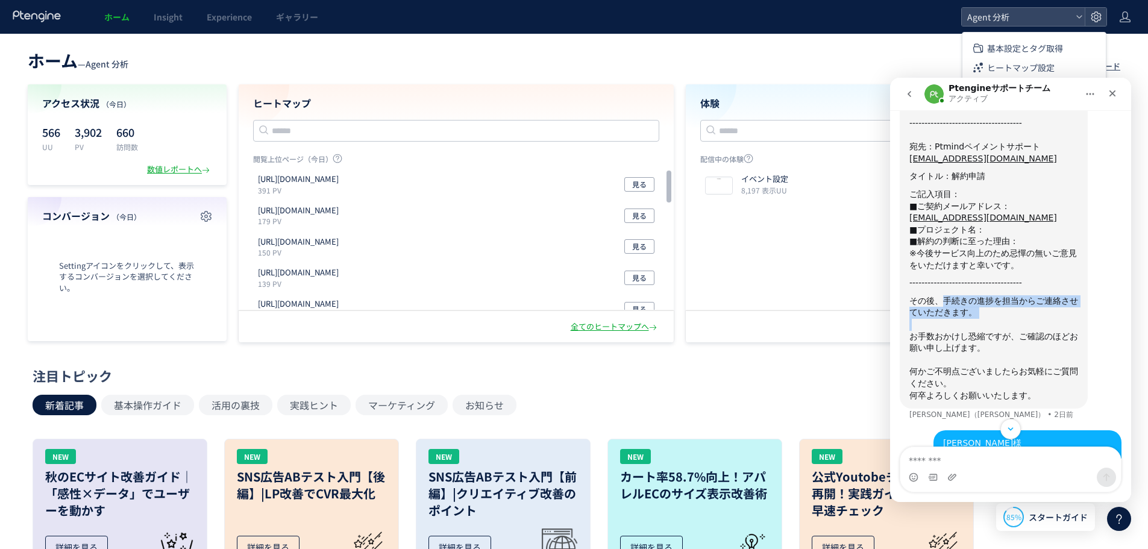
drag, startPoint x: 934, startPoint y: 210, endPoint x: 972, endPoint y: 223, distance: 40.8
click at [972, 225] on div "[PERSON_NAME]様 ご解約に関してご連絡いただきありがとうございます。 ﻿この度は弊社サービスが貴社のご期待に添えず申し訳ございません。 ﻿​﻿ 現…" at bounding box center [993, 170] width 169 height 461
click at [972, 295] on div "その後、手続きの進捗を担当からご連絡させていただきます。" at bounding box center [993, 306] width 169 height 23
drag, startPoint x: 975, startPoint y: 206, endPoint x: 979, endPoint y: 220, distance: 14.9
click at [979, 295] on div "その後、手続きの進捗を担当からご連絡させていただきます。" at bounding box center [993, 306] width 169 height 23
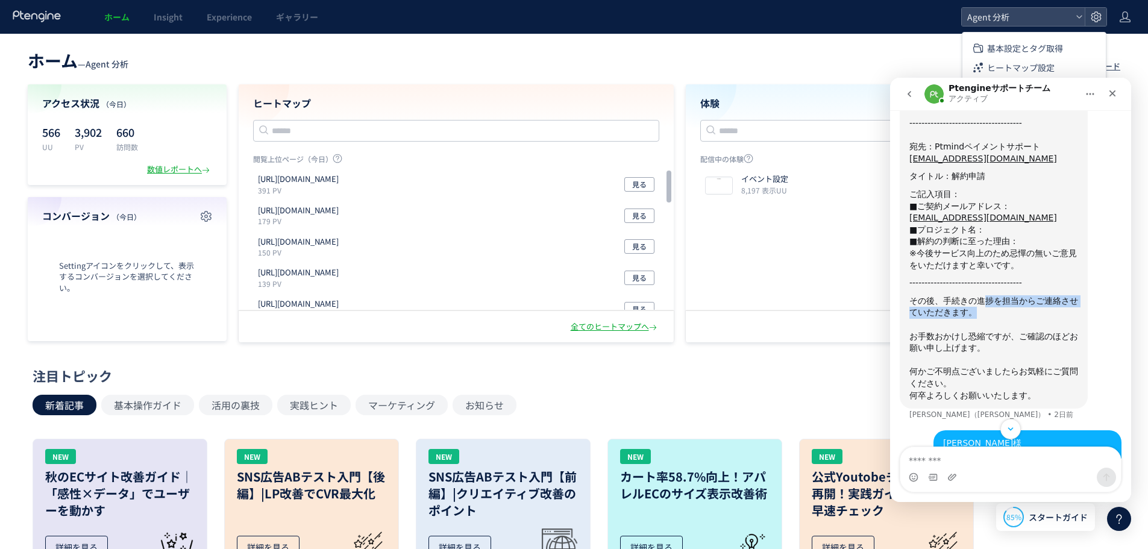
click at [978, 295] on div "その後、手続きの進捗を担当からご連絡させていただきます。" at bounding box center [993, 306] width 169 height 23
drag, startPoint x: 912, startPoint y: 238, endPoint x: 943, endPoint y: 251, distance: 33.8
click at [943, 319] on div "﻿お手数おかけし恐縮ですが、ご確認のほどお願い申し上げます。" at bounding box center [993, 337] width 169 height 36
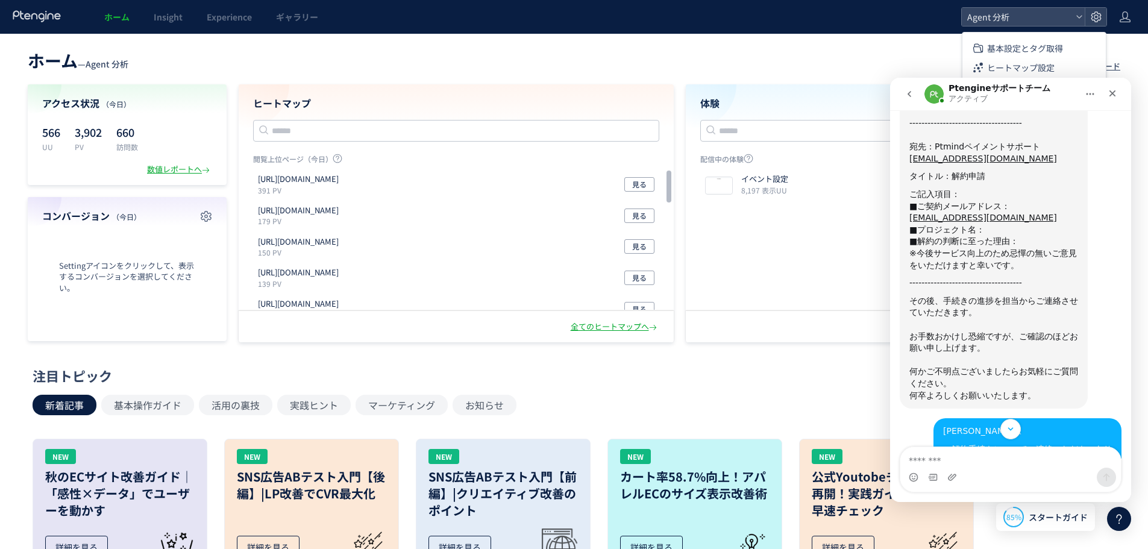
click at [957, 319] on div "﻿お手数おかけし恐縮ですが、ご確認のほどお願い申し上げます。" at bounding box center [993, 337] width 169 height 36
click at [957, 295] on div "その後、手続きの進捗を担当からご連絡させていただきます。" at bounding box center [993, 306] width 169 height 23
click at [954, 295] on div "その後、手続きの進捗を担当からご連絡させていただきます。" at bounding box center [993, 306] width 169 height 23
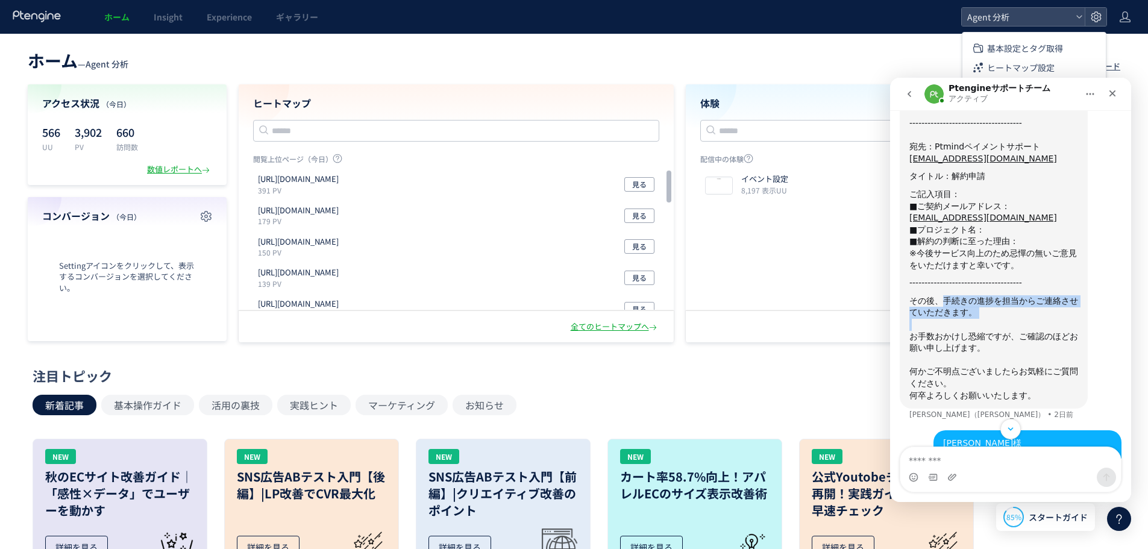
drag, startPoint x: 936, startPoint y: 206, endPoint x: 952, endPoint y: 233, distance: 31.6
click at [952, 233] on div "[PERSON_NAME]様 ご解約に関してご連絡いただきありがとうございます。 ﻿この度は弊社サービスが貴社のご期待に添えず申し訳ございません。 ﻿​﻿ 現…" at bounding box center [993, 170] width 169 height 461
click at [954, 295] on div "その後、手続きの進捗を担当からご連絡させていただきます。" at bounding box center [993, 306] width 169 height 23
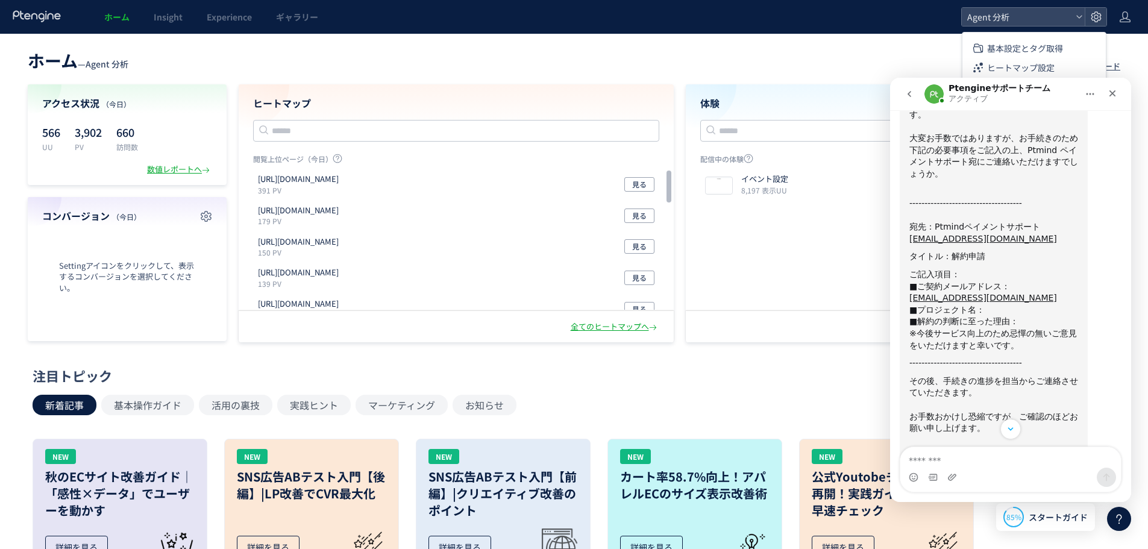
scroll to position [904, 0]
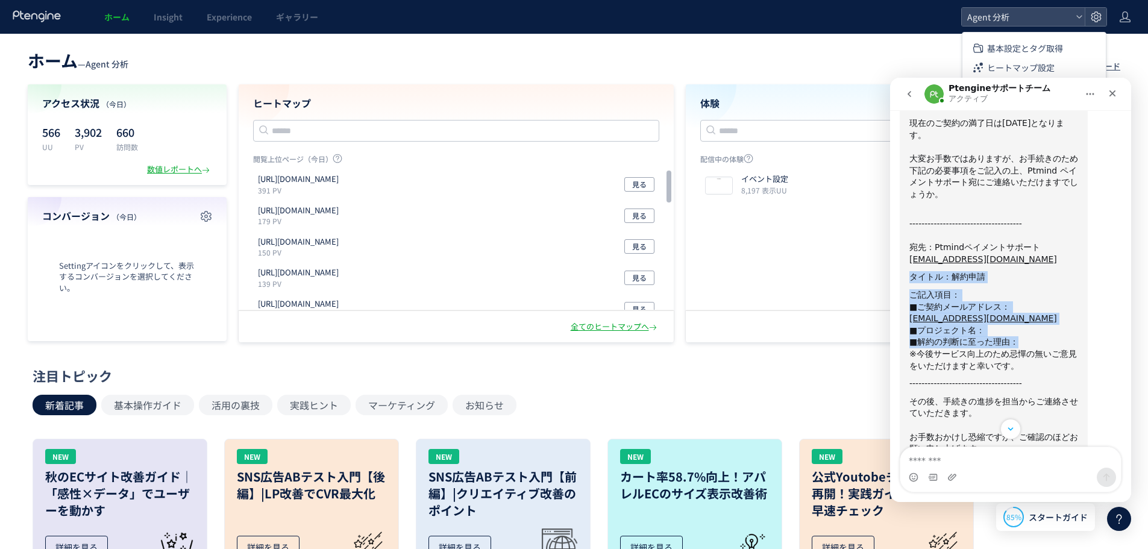
drag, startPoint x: 1018, startPoint y: 243, endPoint x: 907, endPoint y: 185, distance: 125.3
click at [907, 185] on div "[PERSON_NAME]様 ご解約に関してご連絡いただきありがとうございます。 ﻿この度は弊社サービスが貴社のご期待に添えず申し訳ございません。 ﻿​﻿ 現…" at bounding box center [993, 271] width 188 height 476
click at [989, 271] on div "タイトル：解約申請" at bounding box center [993, 277] width 169 height 12
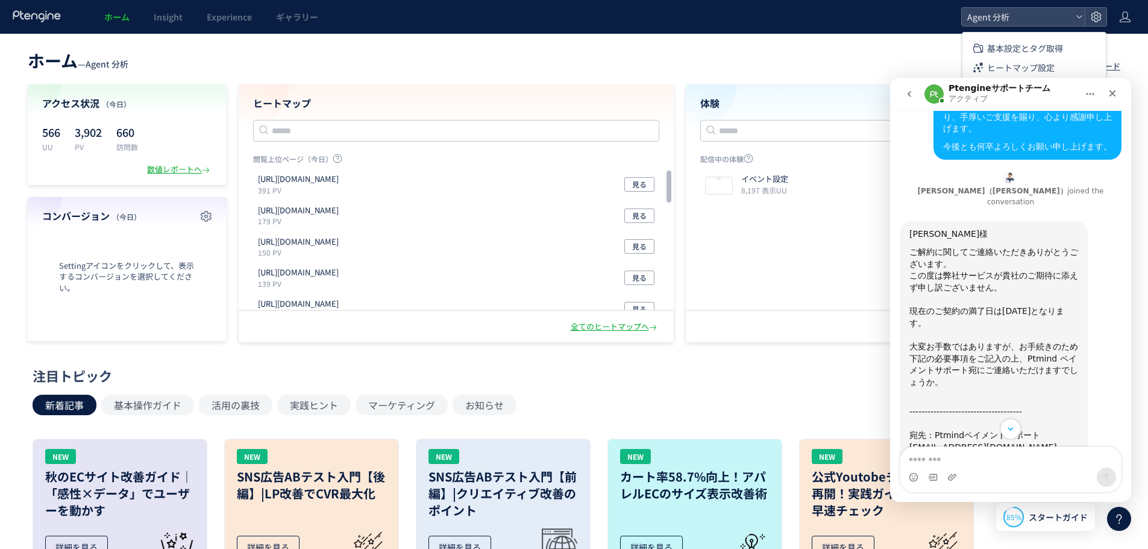
scroll to position [769, 0]
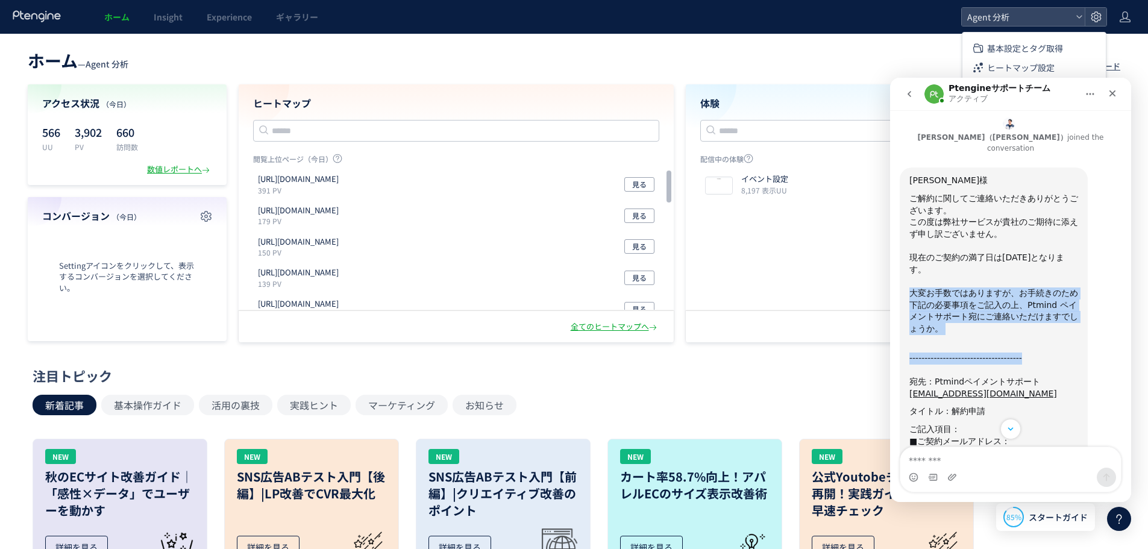
drag, startPoint x: 912, startPoint y: 211, endPoint x: 1044, endPoint y: 264, distance: 142.0
click at [1041, 267] on div "[PERSON_NAME]様 ご解約に関してご連絡いただきありがとうございます。 ﻿この度は弊社サービスが貴社のご期待に添えず申し訳ございません。 ﻿​﻿ 現…" at bounding box center [993, 405] width 169 height 461
click at [1044, 352] on div "------------------------------------- ﻿​﻿ ﻿宛先：Ptmindペイメントサポート [EMAIL_ADDRESS][D…" at bounding box center [993, 375] width 169 height 47
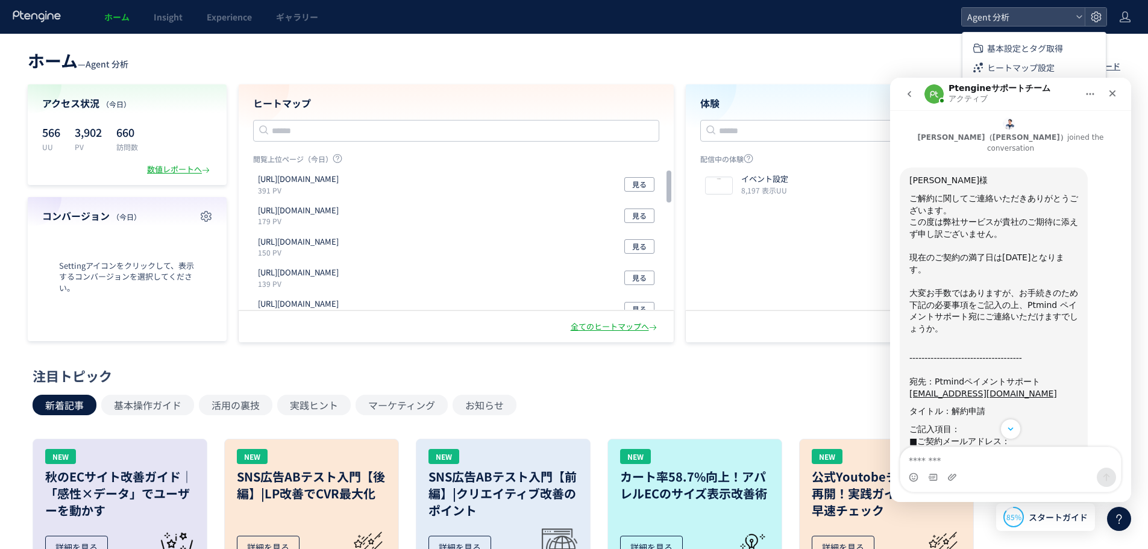
scroll to position [870, 0]
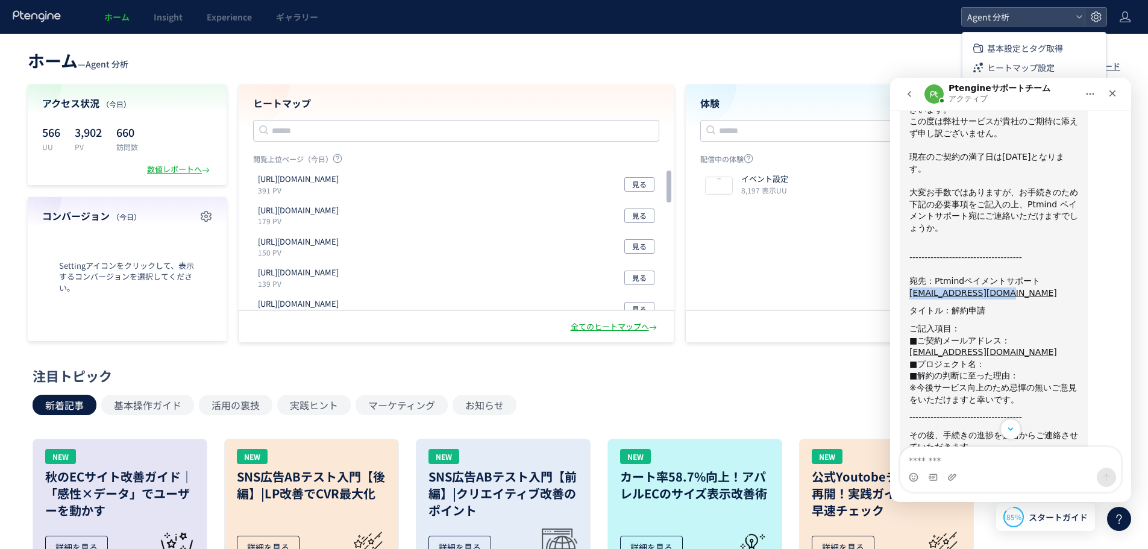
drag, startPoint x: 991, startPoint y: 198, endPoint x: 908, endPoint y: 198, distance: 82.5
click at [908, 198] on div "[PERSON_NAME]様 ご解約に関してご連絡いただきありがとうございます。 ﻿この度は弊社サービスが貴社のご期待に添えず申し訳ございません。 ﻿​﻿ 現…" at bounding box center [993, 305] width 188 height 476
copy link "[EMAIL_ADDRESS][DOMAIN_NAME]"
click at [981, 305] on div "タイトル：解約申請" at bounding box center [993, 311] width 169 height 12
click at [951, 305] on div "タイトル：解約申請" at bounding box center [993, 311] width 169 height 12
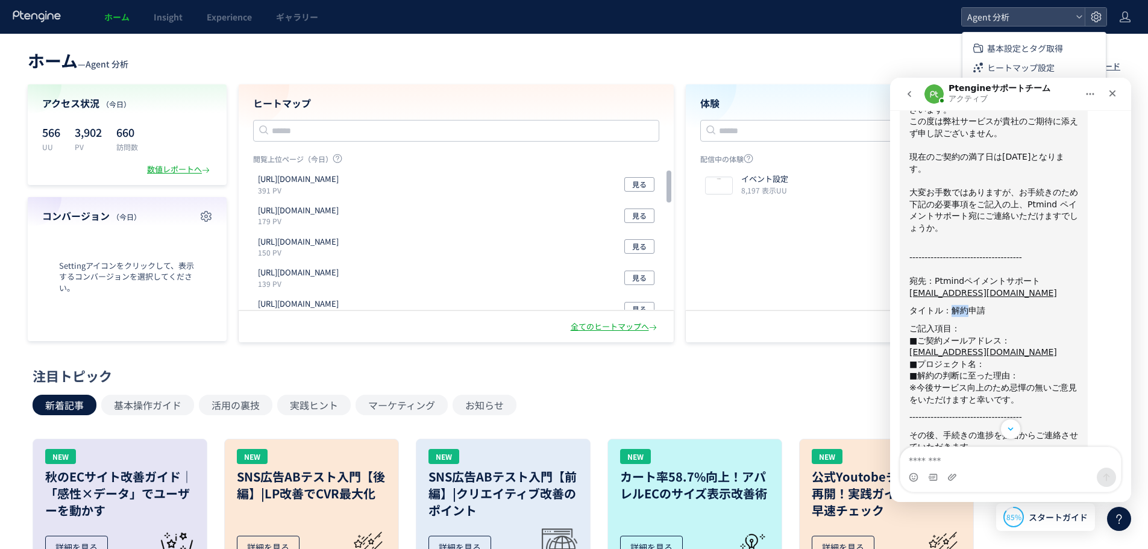
click at [951, 305] on div "タイトル：解約申請" at bounding box center [993, 311] width 169 height 12
click at [956, 305] on div "タイトル：解約申請" at bounding box center [993, 311] width 169 height 12
click at [950, 323] on div "ご記入項目：" at bounding box center [993, 329] width 169 height 12
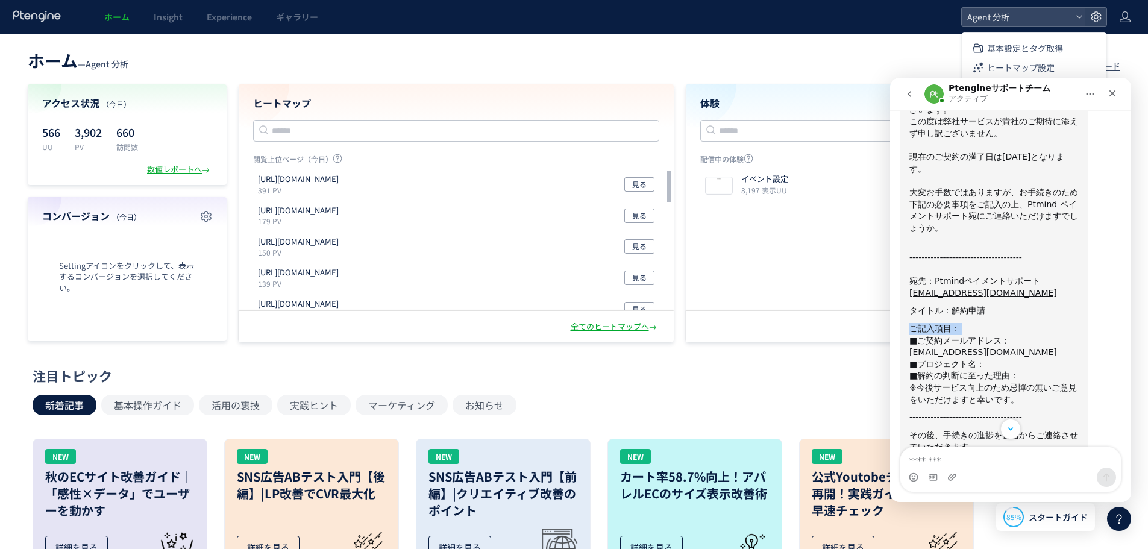
click at [963, 323] on div "ご記入項目：" at bounding box center [993, 329] width 169 height 12
click at [959, 335] on div "■ご契約メールアドレス： [EMAIL_ADDRESS][DOMAIN_NAME]" at bounding box center [993, 346] width 169 height 23
drag, startPoint x: 977, startPoint y: 216, endPoint x: 946, endPoint y: 216, distance: 31.3
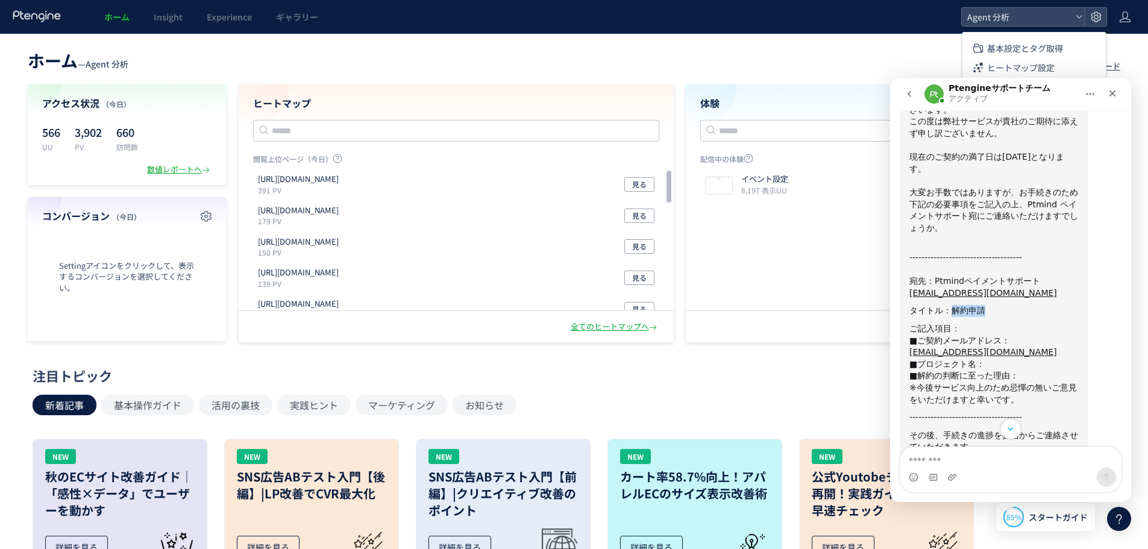
click at [946, 305] on div "タイトル：解約申請" at bounding box center [993, 311] width 169 height 12
copy div "解約申請"
click at [963, 335] on div "■ご契約メールアドレス： [EMAIL_ADDRESS][DOMAIN_NAME]" at bounding box center [993, 346] width 169 height 23
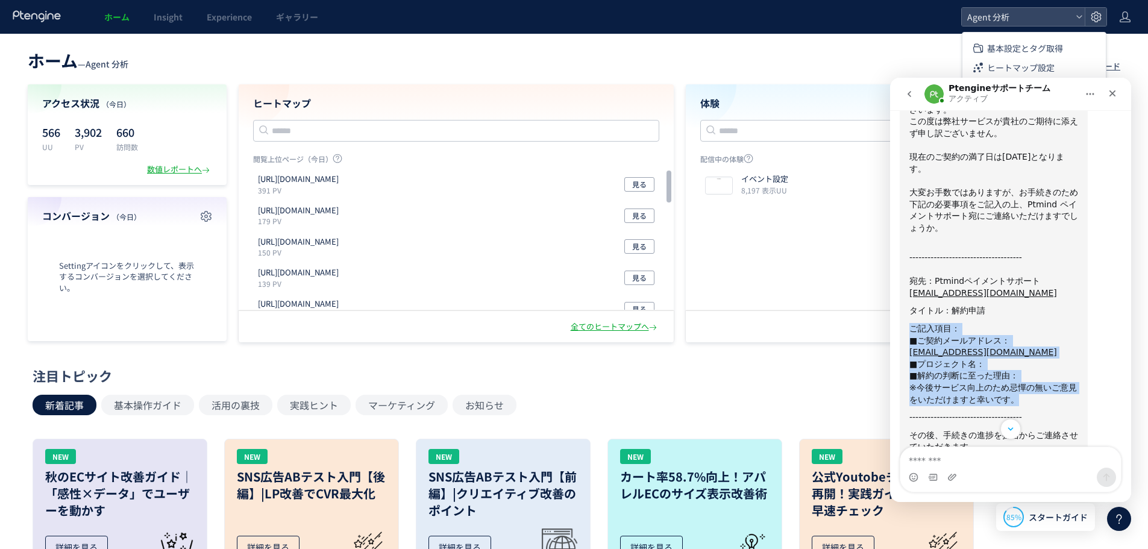
drag, startPoint x: 911, startPoint y: 231, endPoint x: 1068, endPoint y: 302, distance: 172.3
click at [1068, 302] on div "[PERSON_NAME]様 ご解約に関してご連絡いただきありがとうございます。 ﻿この度は弊社サービスが貴社のご期待に添えず申し訳ございません。 ﻿​﻿ 現…" at bounding box center [993, 304] width 169 height 461
click at [1037, 370] on div "■解約の判断に至った理由：" at bounding box center [993, 376] width 169 height 12
copy div "ご記入項目： ■ご契約メールアドレス： [EMAIL_ADDRESS][DOMAIN_NAME] ■プロジェクト名： ■解約の判断に至った理由："
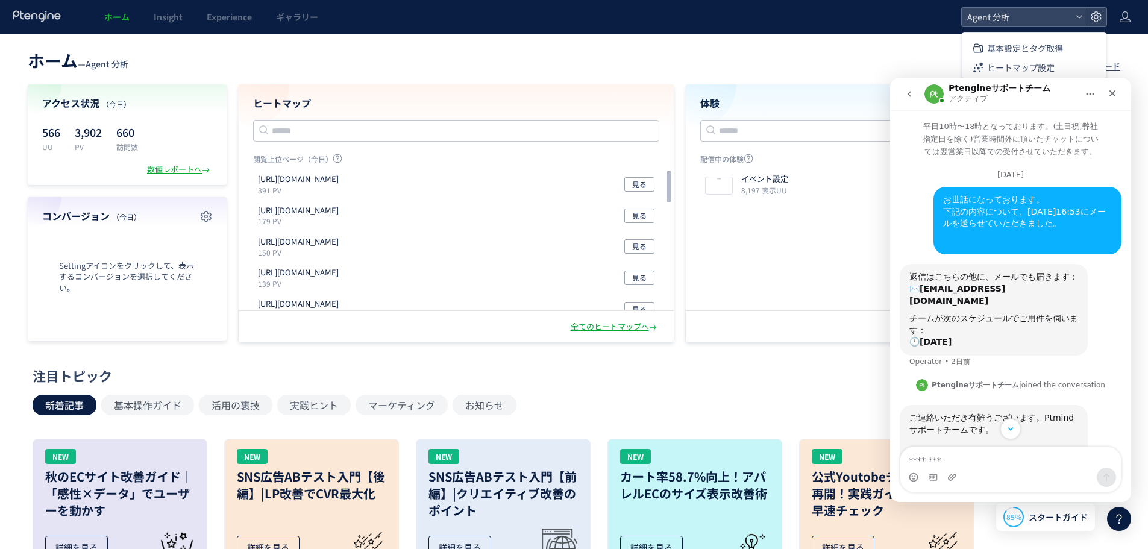
scroll to position [402, 0]
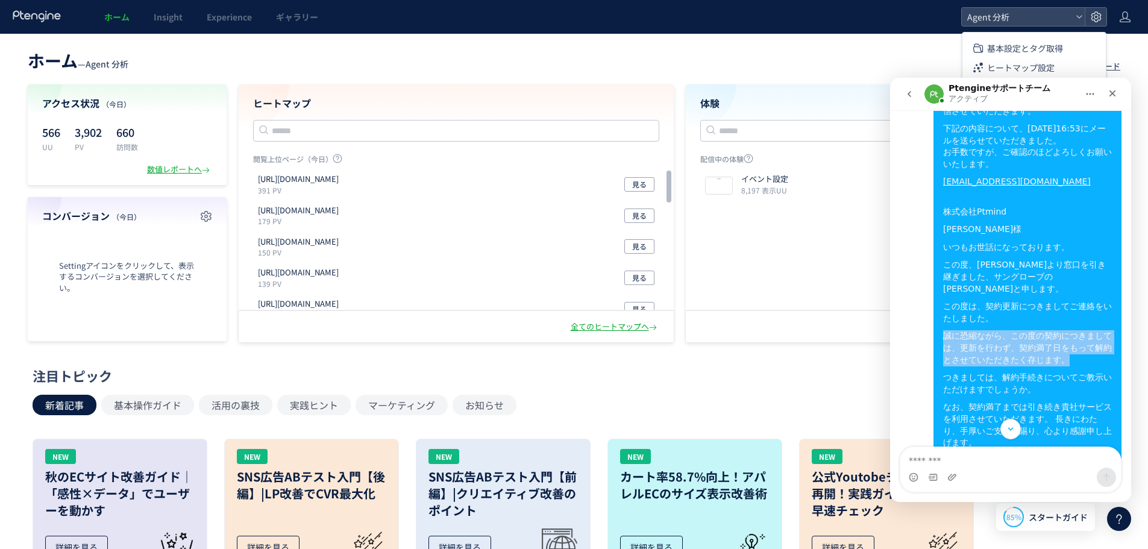
drag, startPoint x: 938, startPoint y: 299, endPoint x: 1065, endPoint y: 322, distance: 129.2
click at [1065, 330] on div "誠に恐縮ながら、この度の契約につきましては、更新を行わず、契約満了日をもって解約とさせていただきたく存じます。" at bounding box center [1027, 348] width 169 height 36
copy div "誠に恐縮ながら、この度の契約につきましては、更新を行わず、契約満了日をもって解約とさせていただきたく存じます。"
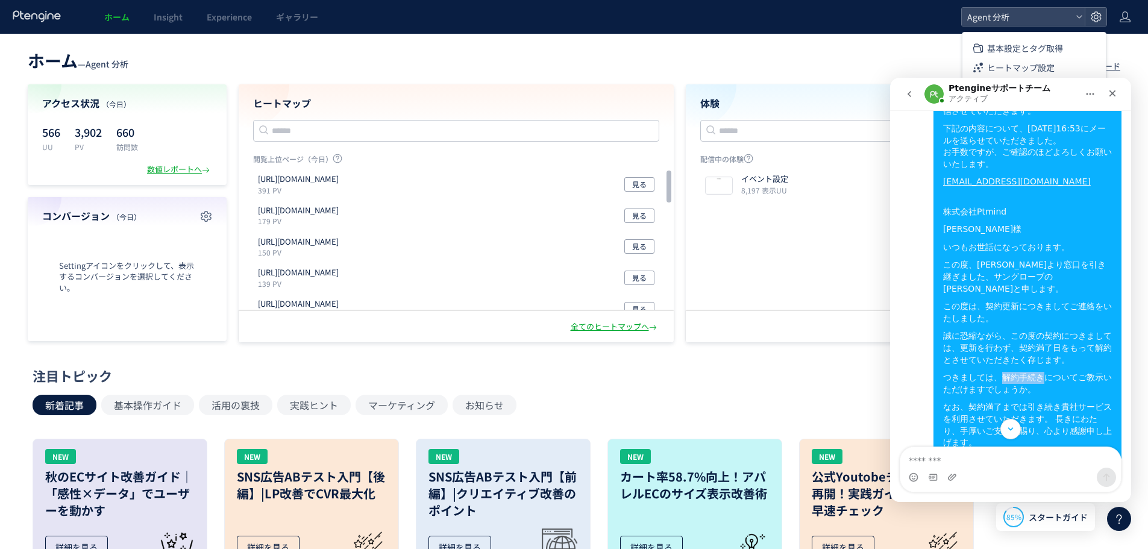
drag, startPoint x: 983, startPoint y: 342, endPoint x: 1019, endPoint y: 342, distance: 36.1
click at [1019, 372] on div "つきましては、解約手続きについてご教示いただけますでしょうか。" at bounding box center [1027, 383] width 169 height 23
copy div "解約手続き"
drag, startPoint x: 134, startPoint y: 63, endPoint x: 89, endPoint y: 60, distance: 45.3
click at [89, 60] on header "ホーム — Agent 分析 現在のプラン： Premium アップグレード" at bounding box center [574, 59] width 1092 height 27
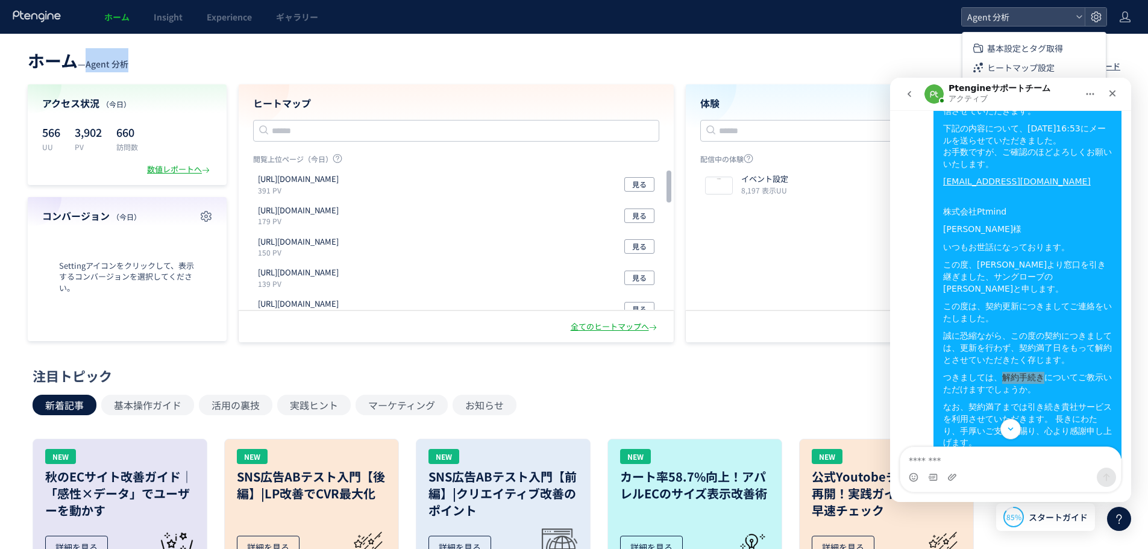
copy span "Agent 分析"
